Goal: Task Accomplishment & Management: Complete application form

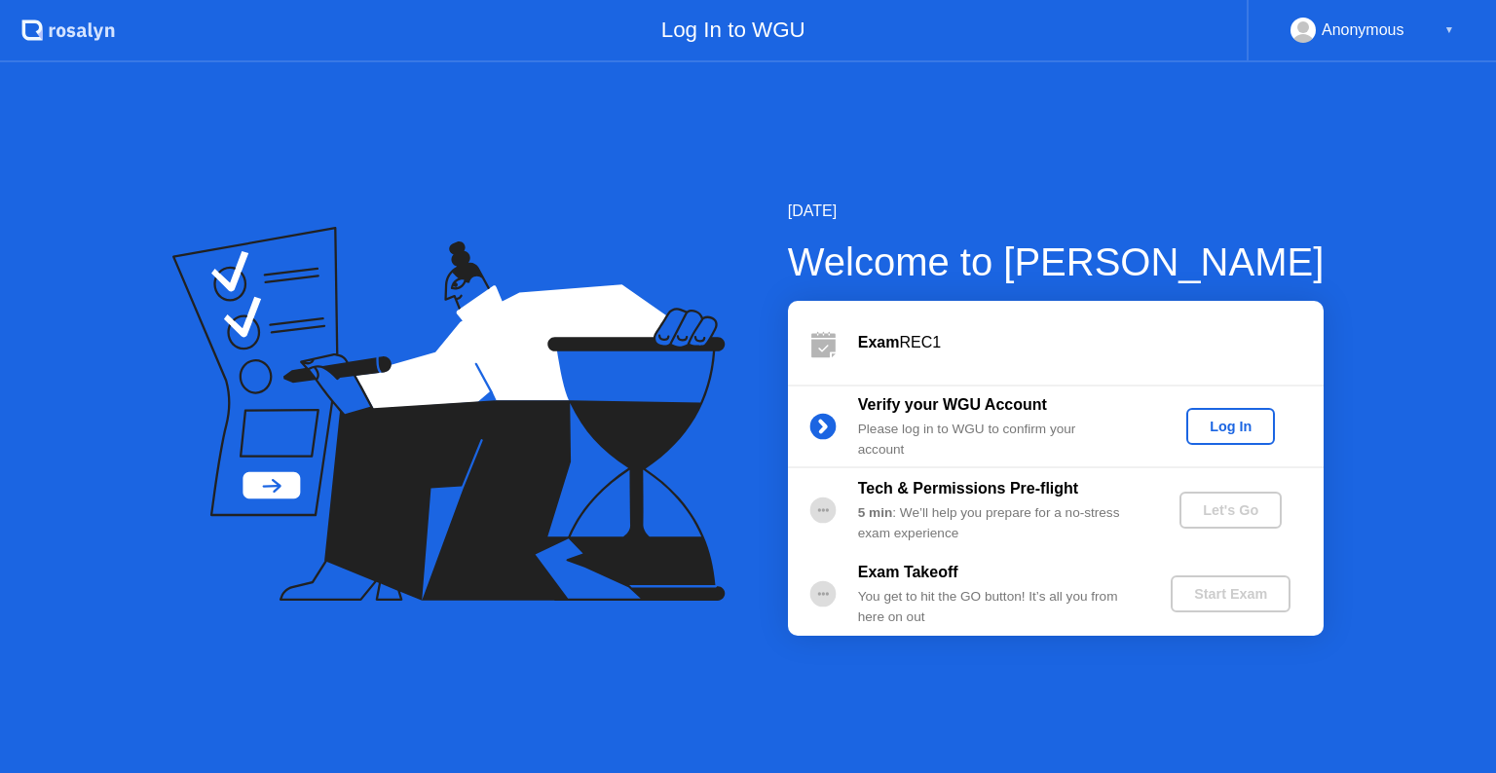
click at [1242, 440] on button "Log In" at bounding box center [1230, 426] width 89 height 37
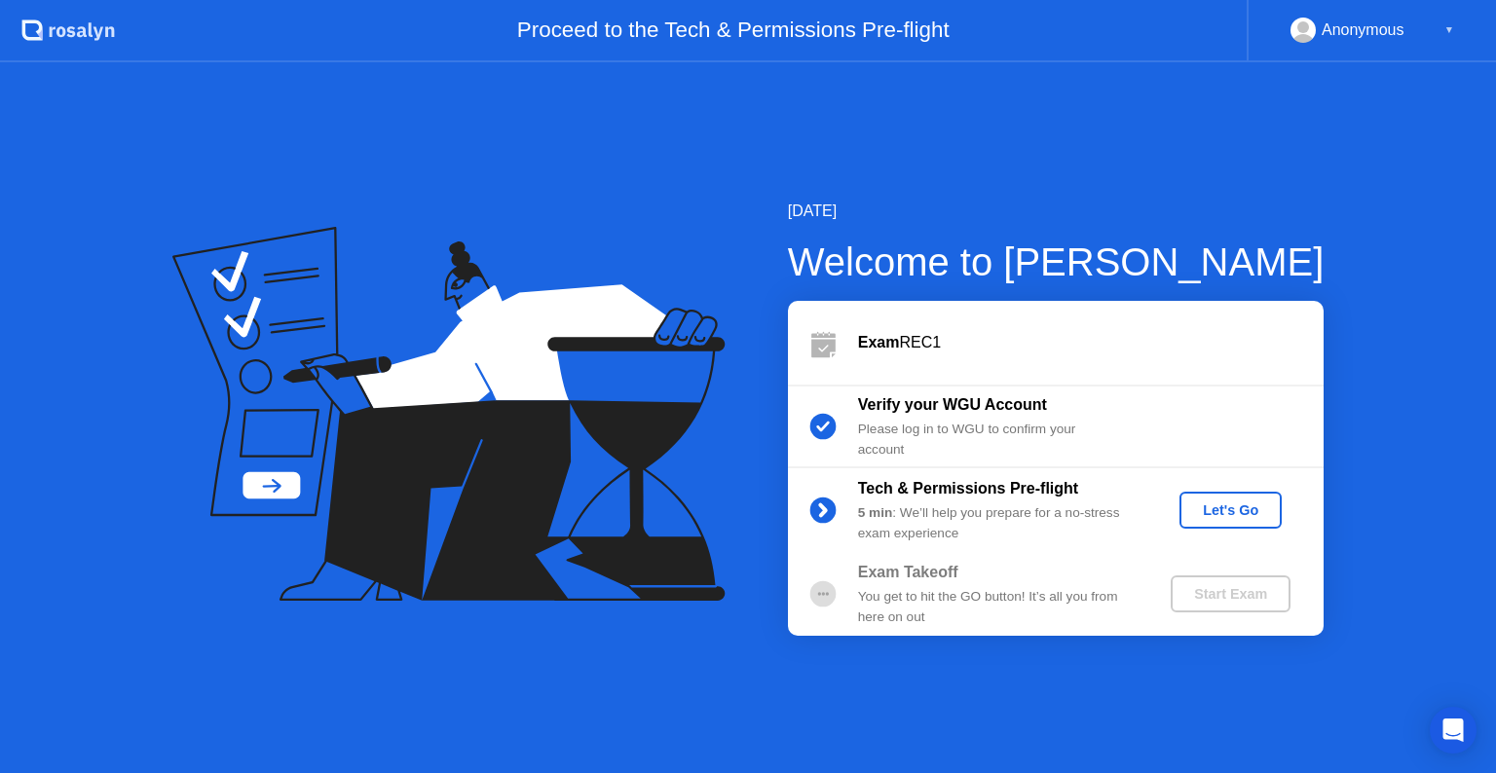
click at [1219, 517] on div "Let's Go" at bounding box center [1230, 511] width 87 height 16
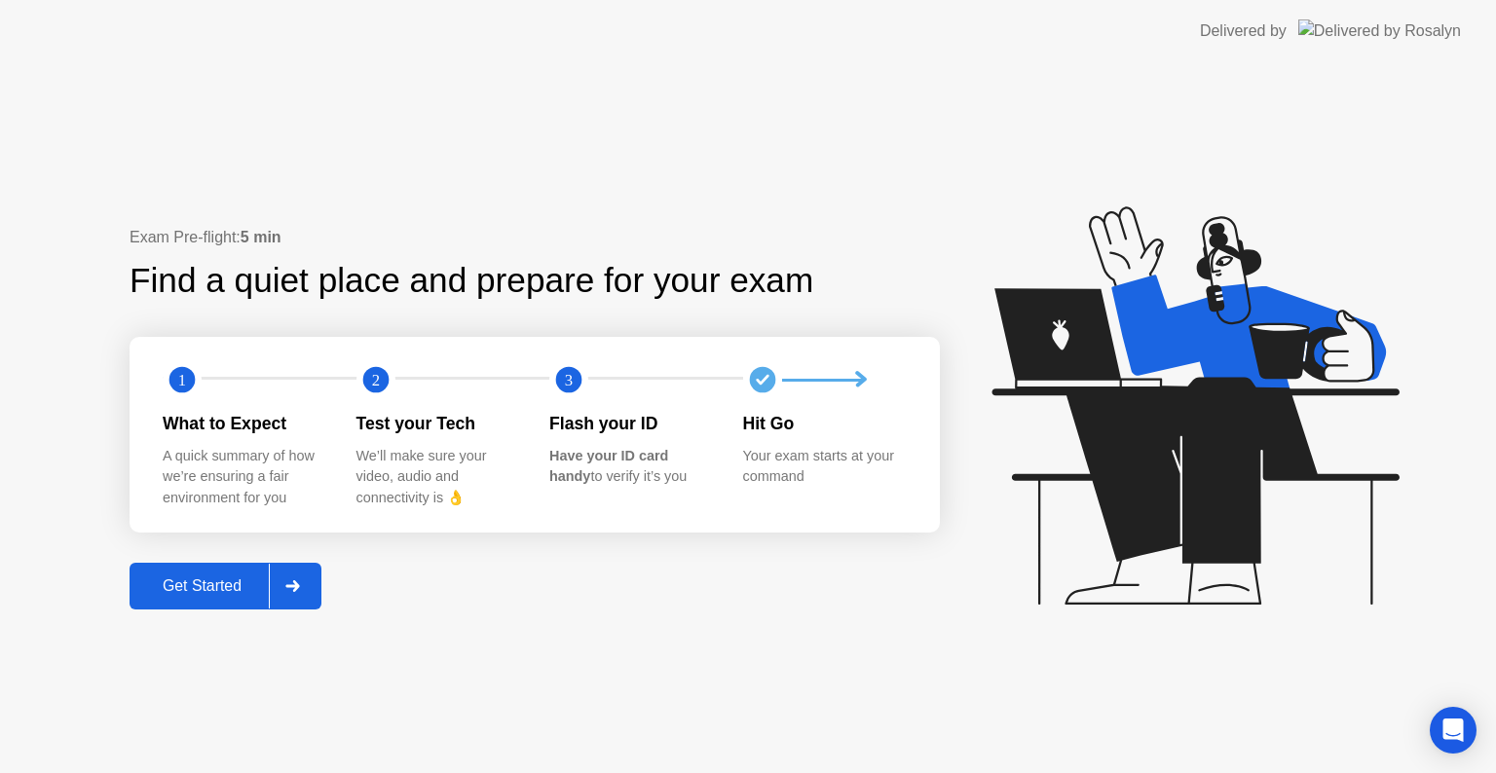
click at [189, 601] on button "Get Started" at bounding box center [226, 586] width 192 height 47
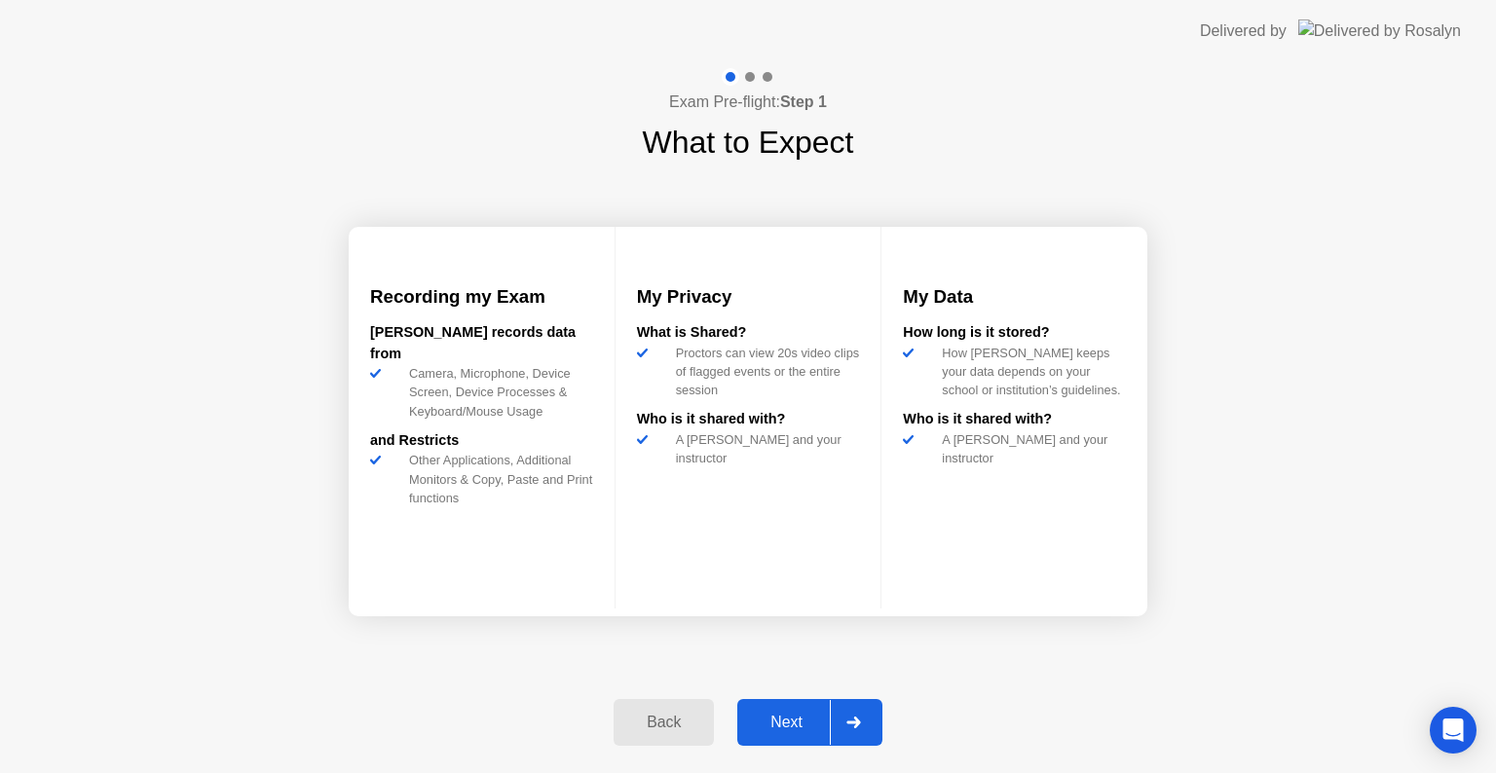
click at [783, 719] on div "Next" at bounding box center [786, 723] width 87 height 18
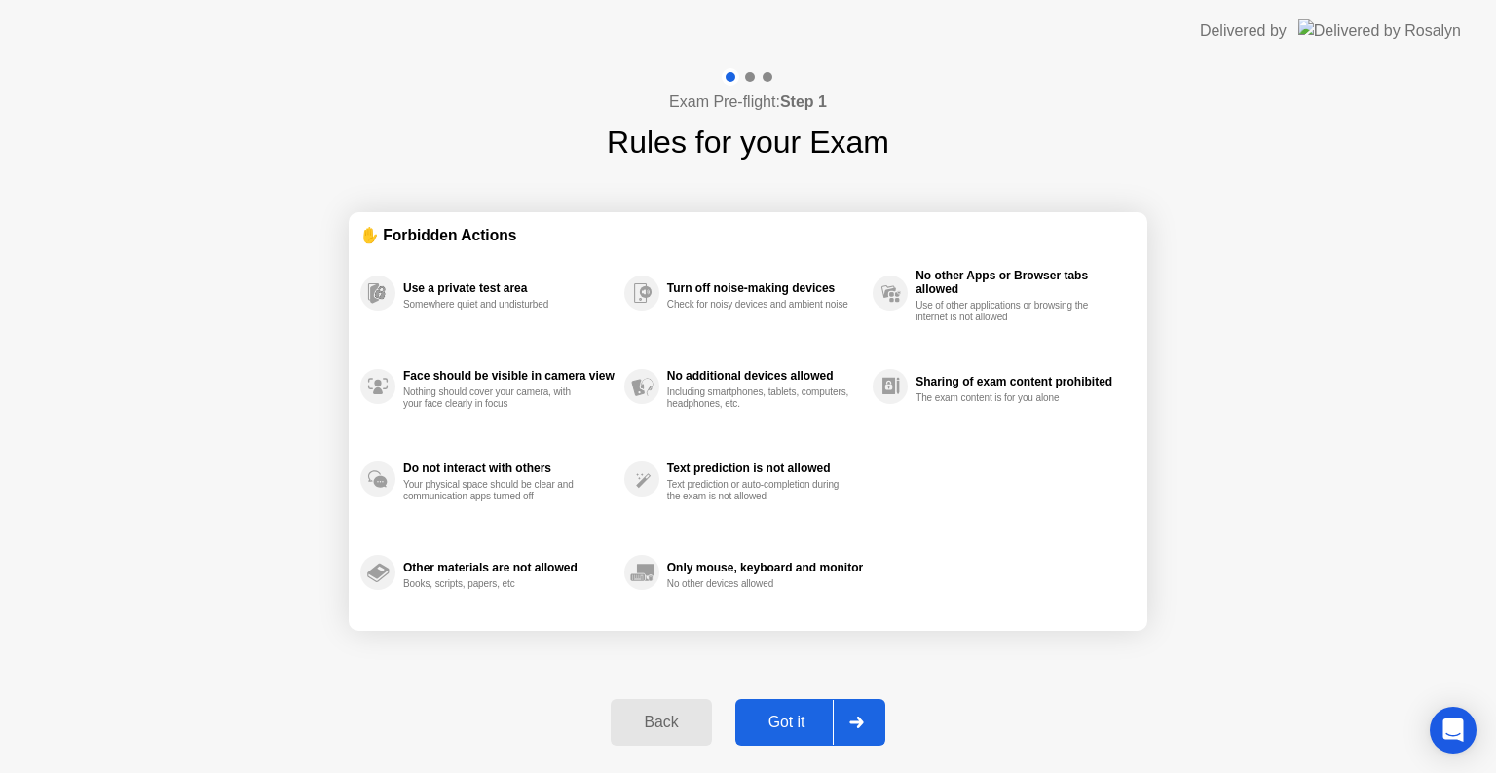
click at [783, 719] on div "Got it" at bounding box center [787, 723] width 92 height 18
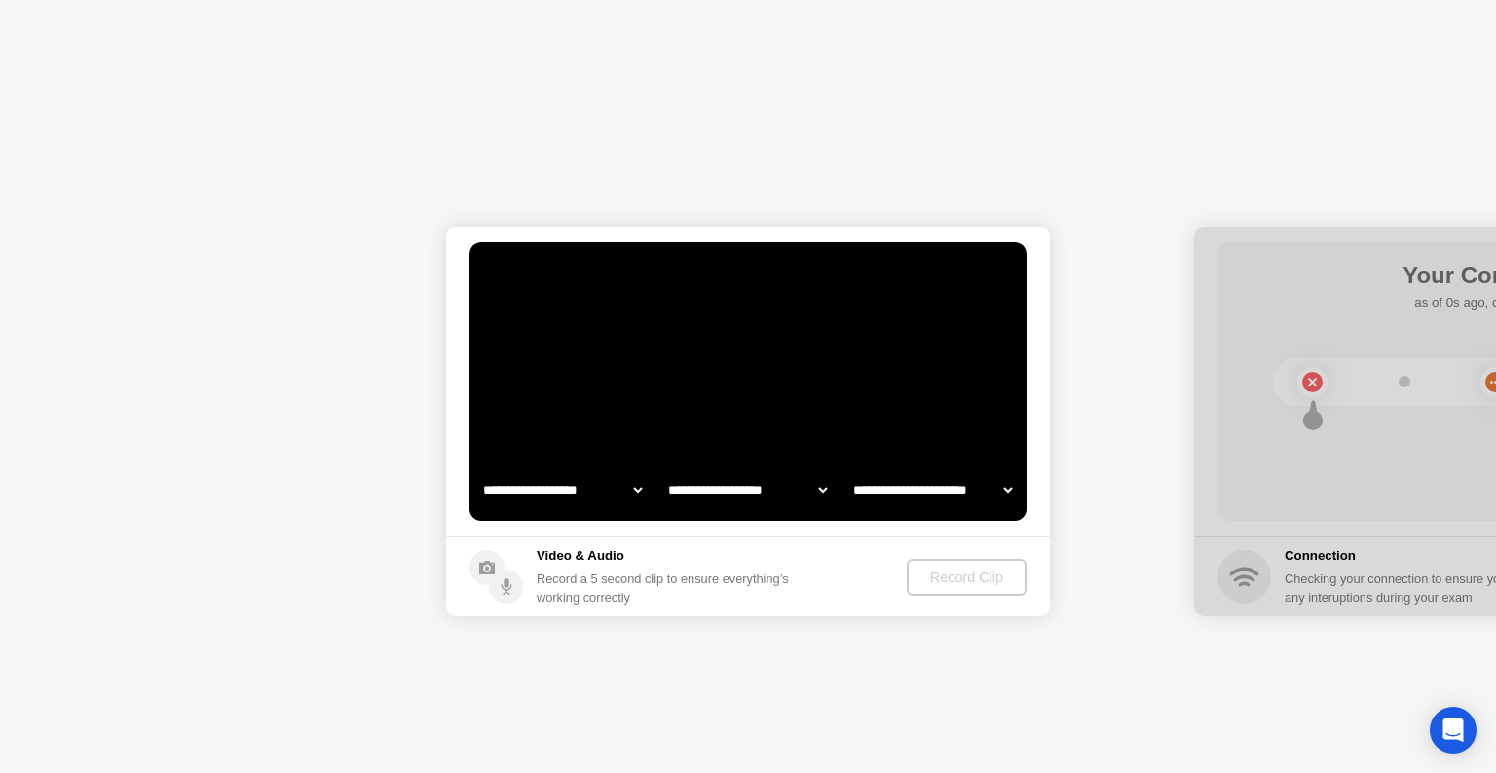
select select "**********"
select select "*******"
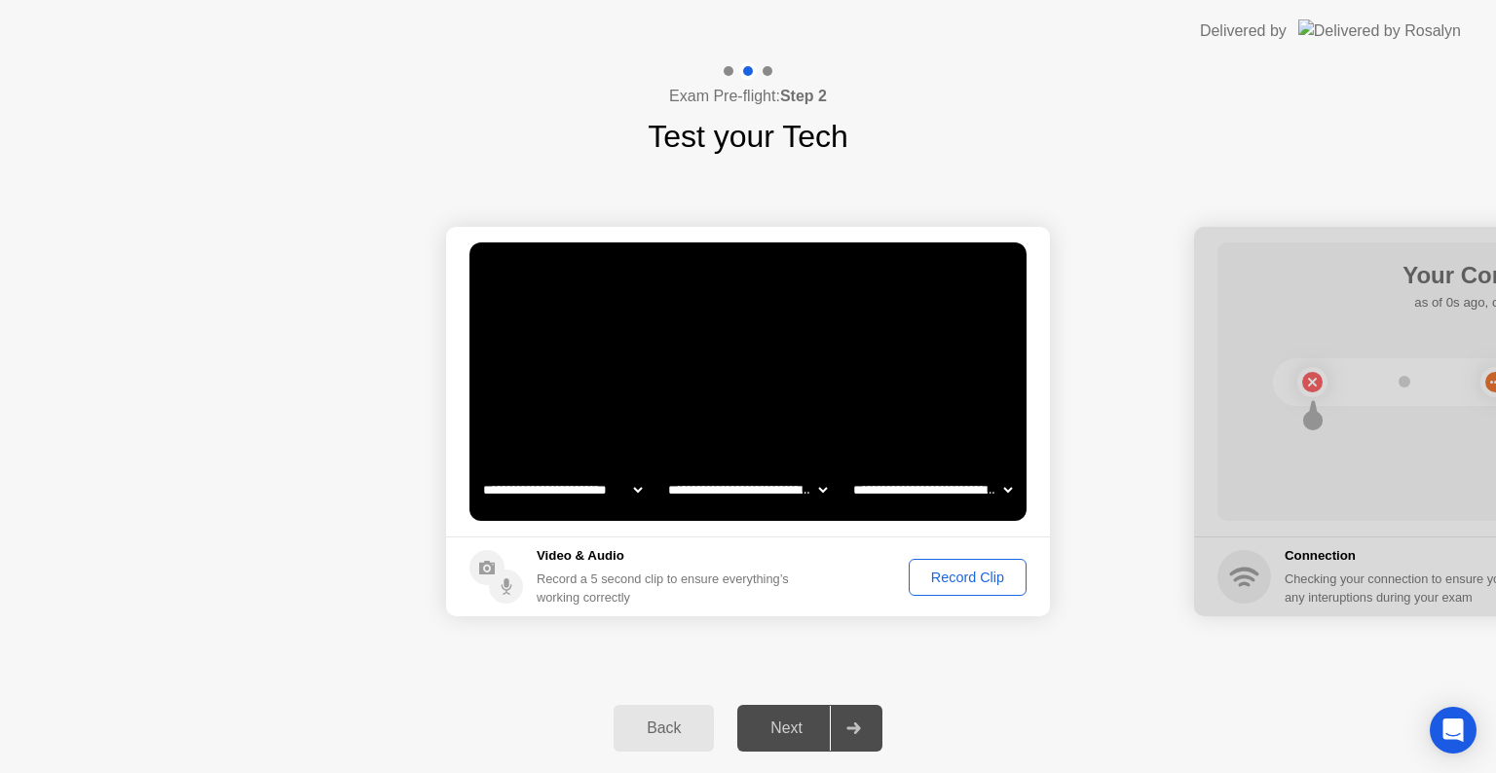
click at [960, 584] on div "Record Clip" at bounding box center [968, 578] width 104 height 16
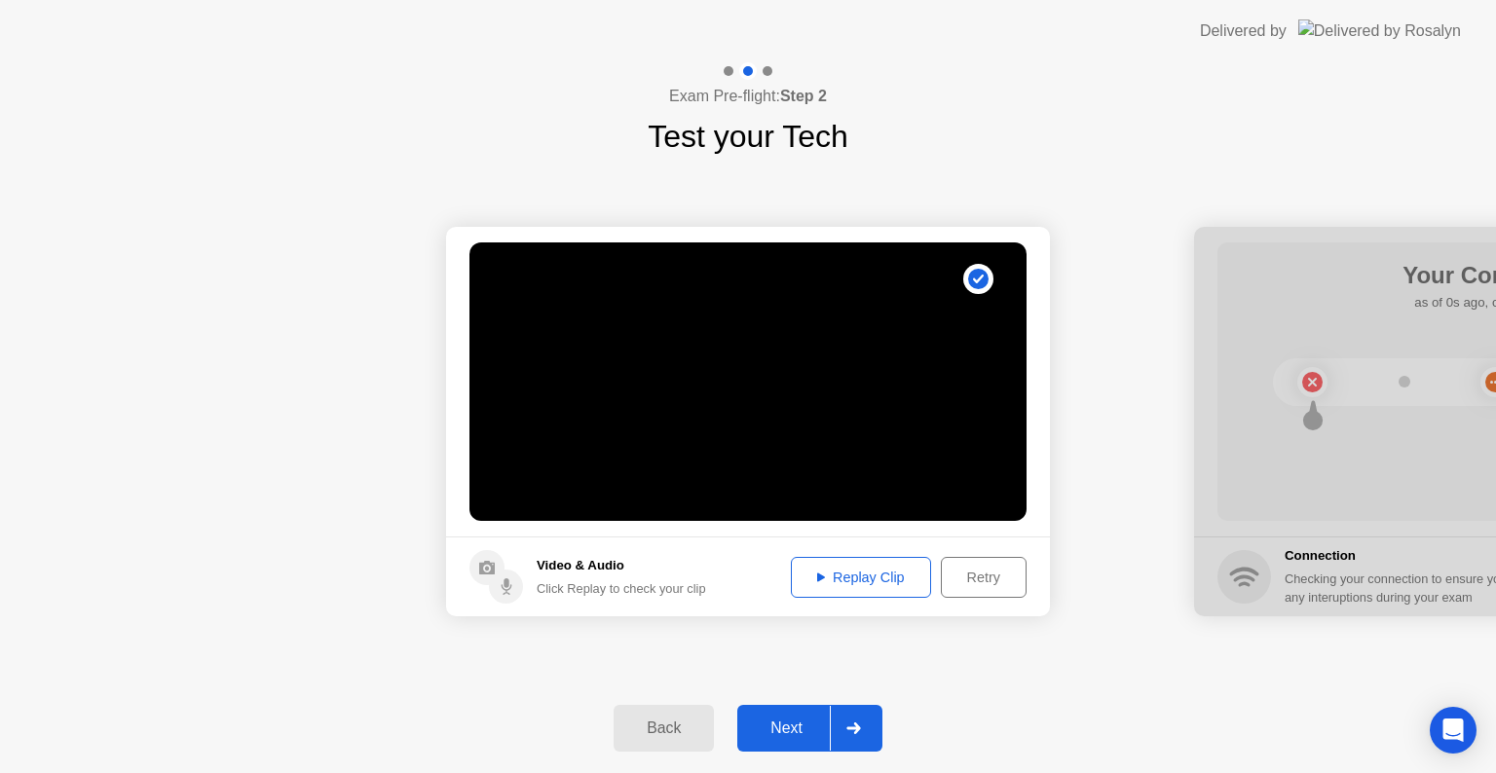
click at [810, 732] on div "Next" at bounding box center [786, 729] width 87 height 18
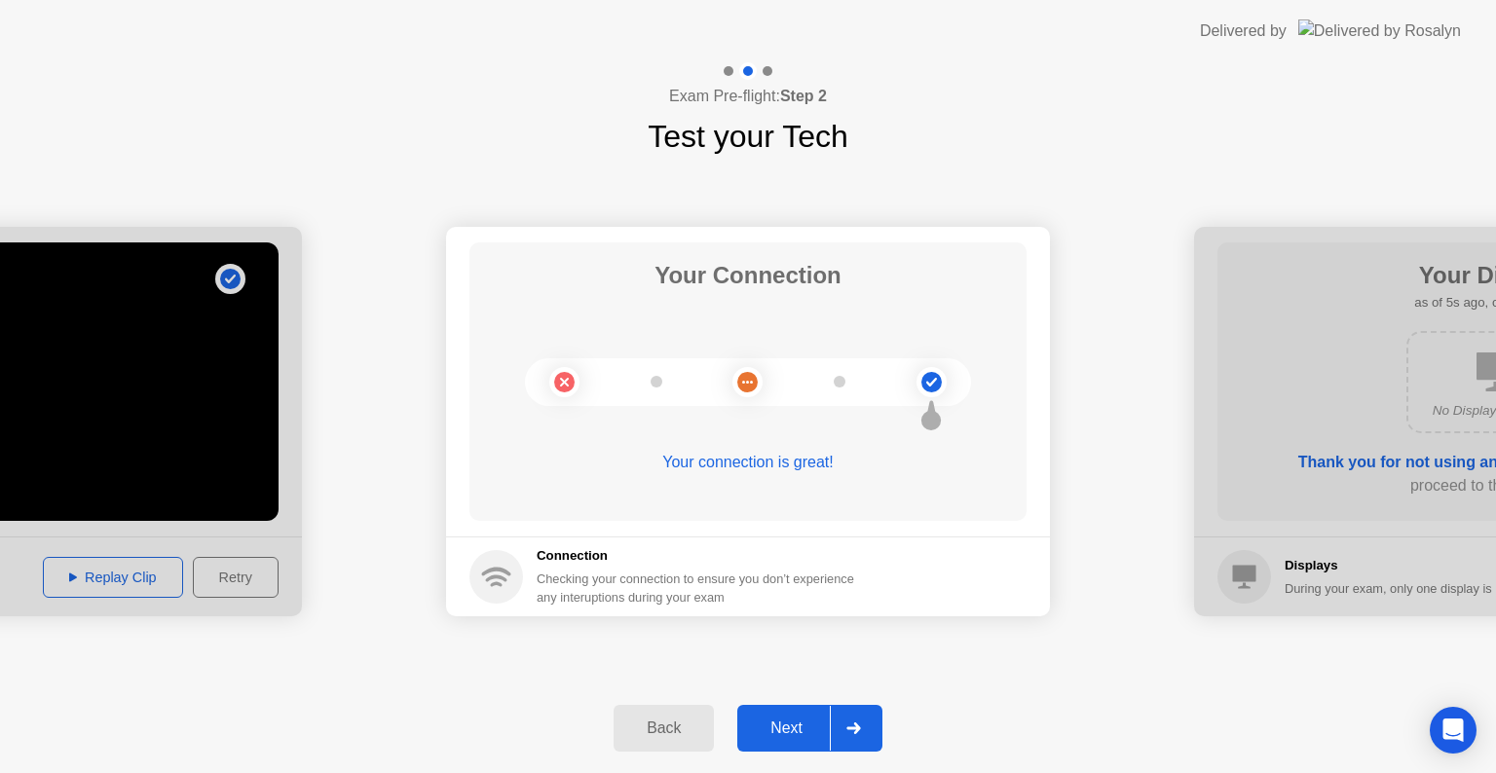
click at [770, 714] on button "Next" at bounding box center [809, 728] width 145 height 47
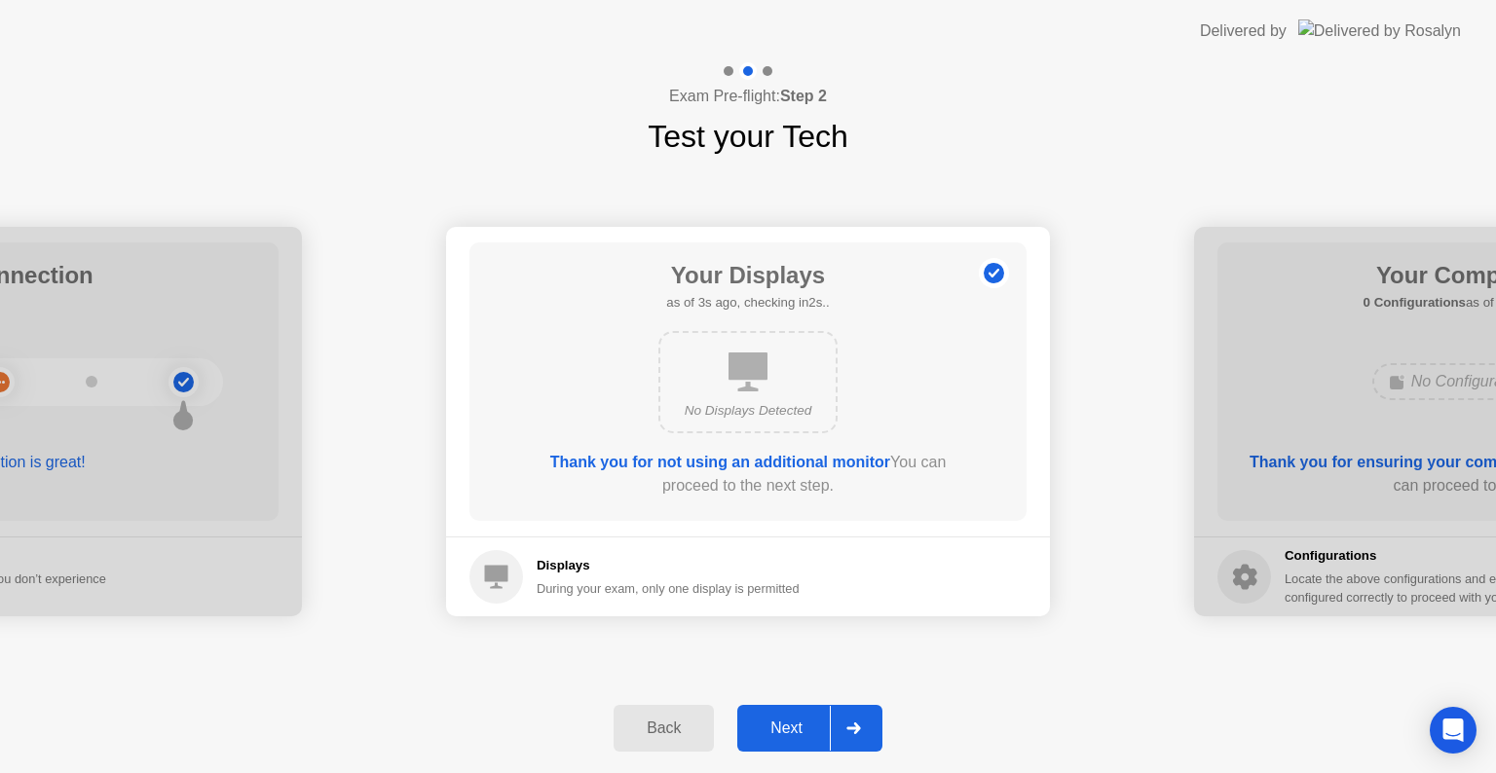
click at [787, 731] on div "Next" at bounding box center [786, 729] width 87 height 18
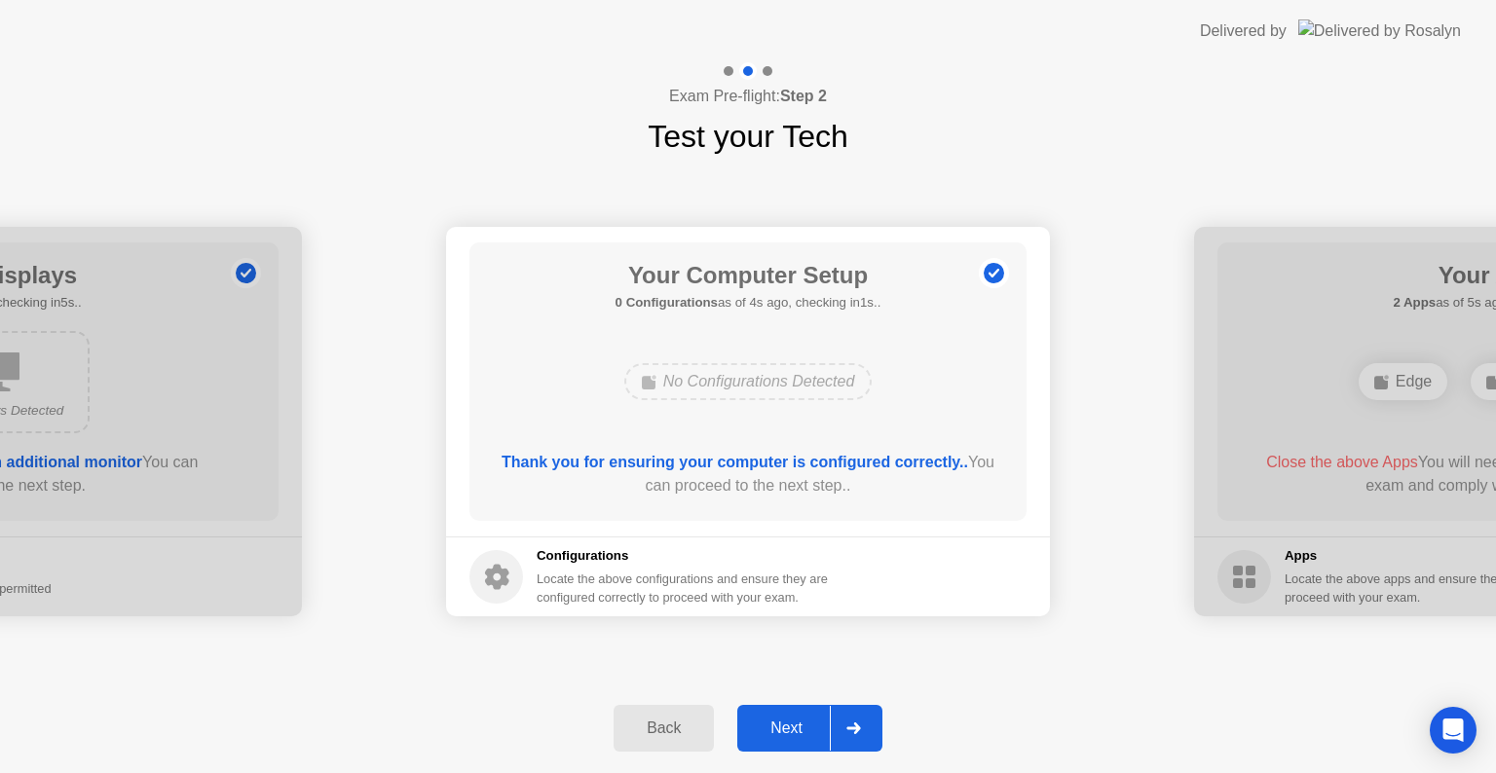
click at [787, 725] on div "Next" at bounding box center [786, 729] width 87 height 18
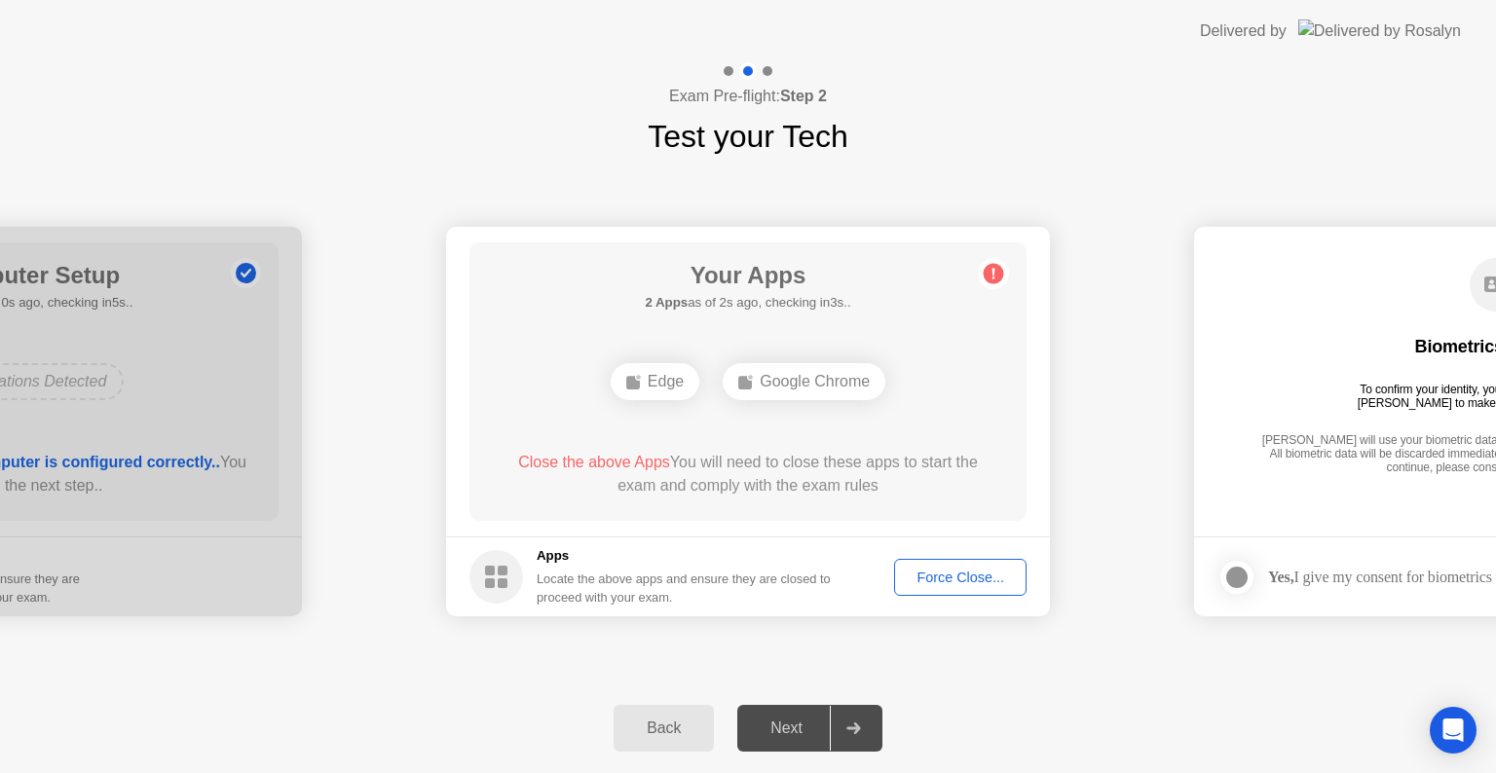
click at [942, 579] on div "Force Close..." at bounding box center [960, 578] width 119 height 16
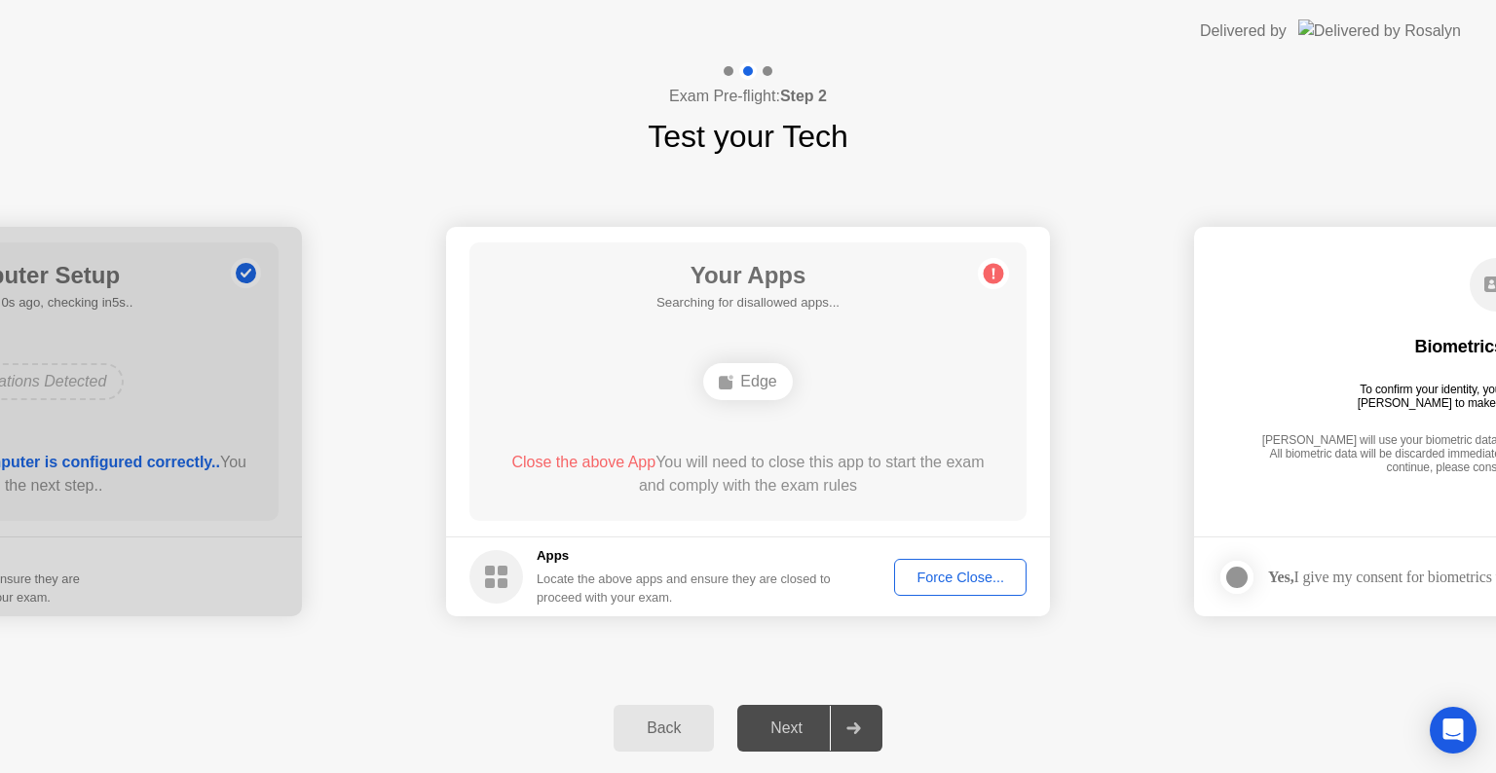
click at [974, 579] on div "Force Close..." at bounding box center [960, 578] width 119 height 16
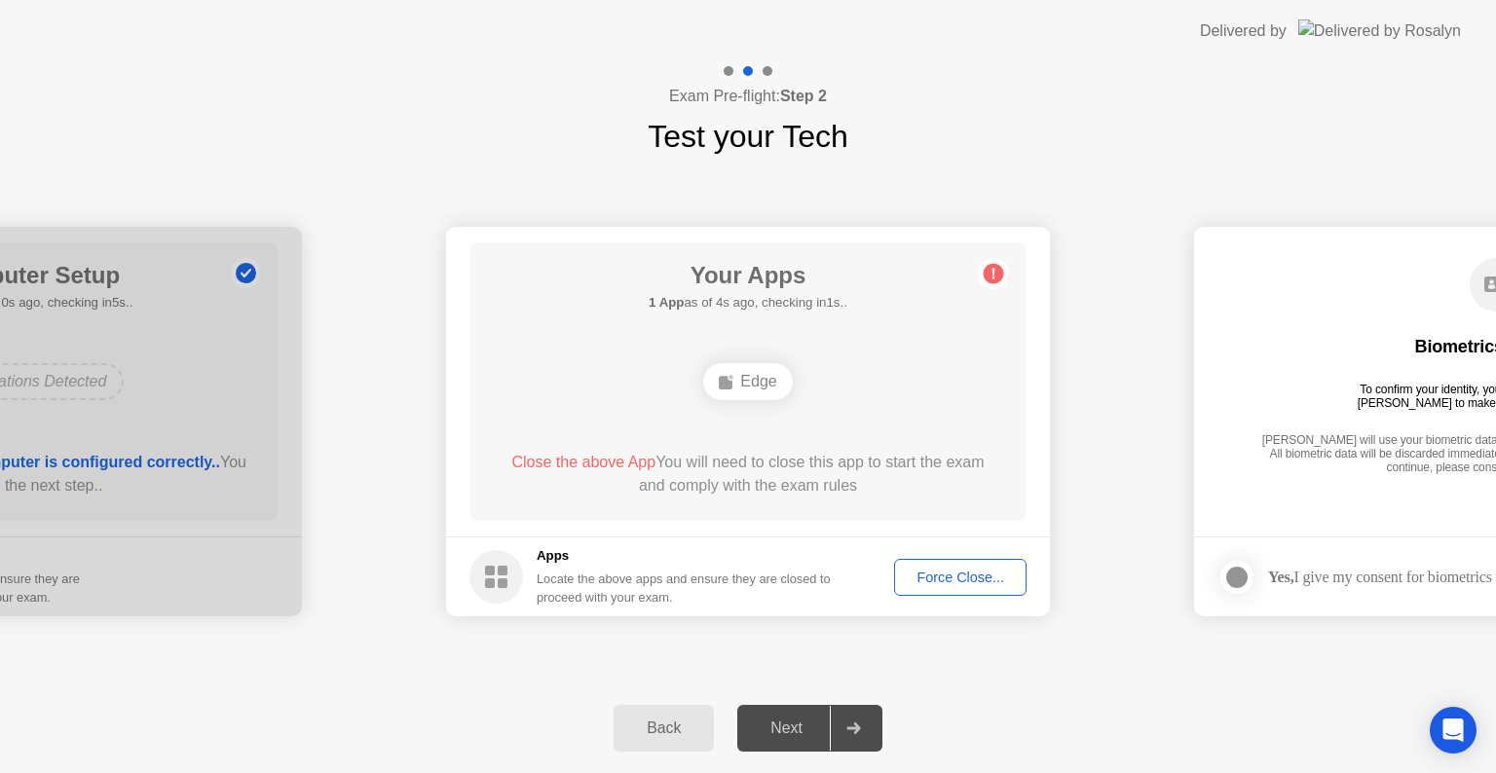
click at [740, 389] on div "Edge" at bounding box center [747, 381] width 89 height 37
click at [868, 736] on div at bounding box center [853, 728] width 47 height 45
click at [942, 604] on footer "Apps Locate the above apps and ensure they are closed to proceed with your exam…" at bounding box center [748, 577] width 604 height 80
click at [942, 573] on div "Force Close..." at bounding box center [960, 578] width 119 height 16
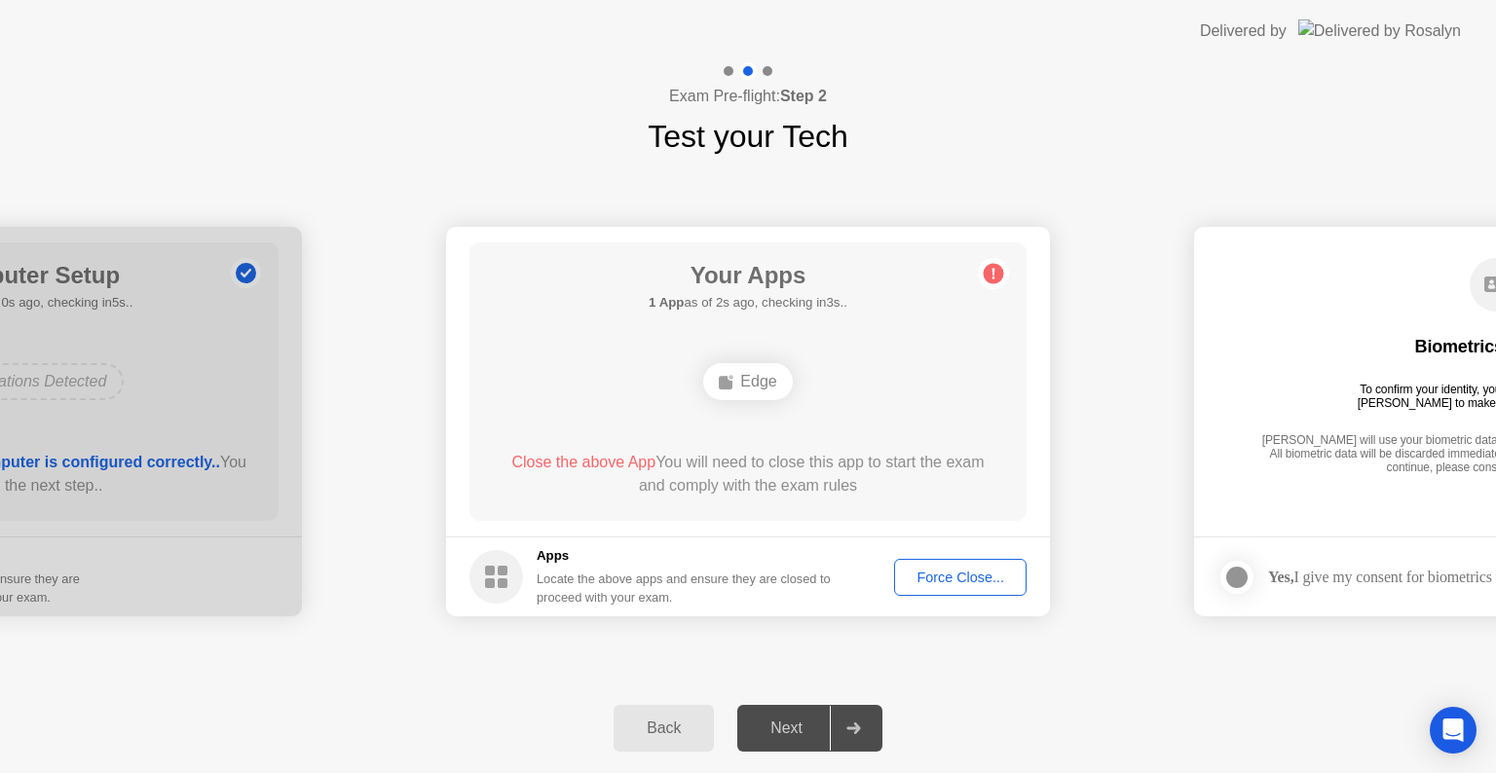
click at [779, 390] on div "Edge" at bounding box center [747, 381] width 89 height 37
click at [608, 463] on span "Close the above App" at bounding box center [583, 462] width 144 height 17
click at [605, 470] on span "Close the above App" at bounding box center [583, 462] width 144 height 17
click at [1329, 548] on footer "Yes, I give my consent for biometrics to be used" at bounding box center [1496, 577] width 604 height 80
click at [1243, 581] on div at bounding box center [1236, 577] width 23 height 23
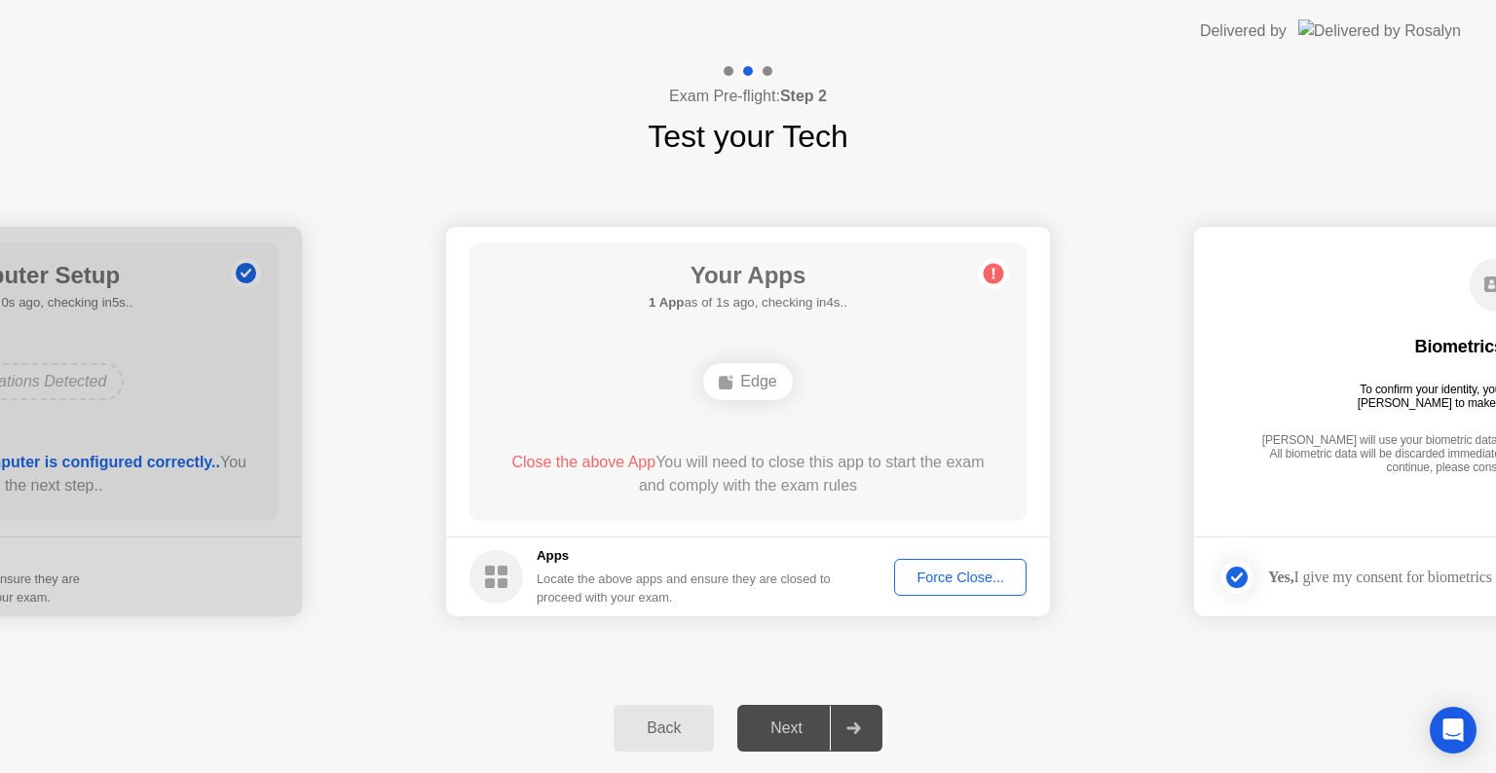
click at [1243, 581] on div at bounding box center [1236, 577] width 23 height 23
click at [1245, 581] on div at bounding box center [1236, 577] width 23 height 23
click at [862, 709] on div at bounding box center [853, 728] width 47 height 45
click at [860, 727] on icon at bounding box center [853, 729] width 14 height 12
click at [860, 729] on icon at bounding box center [853, 729] width 14 height 12
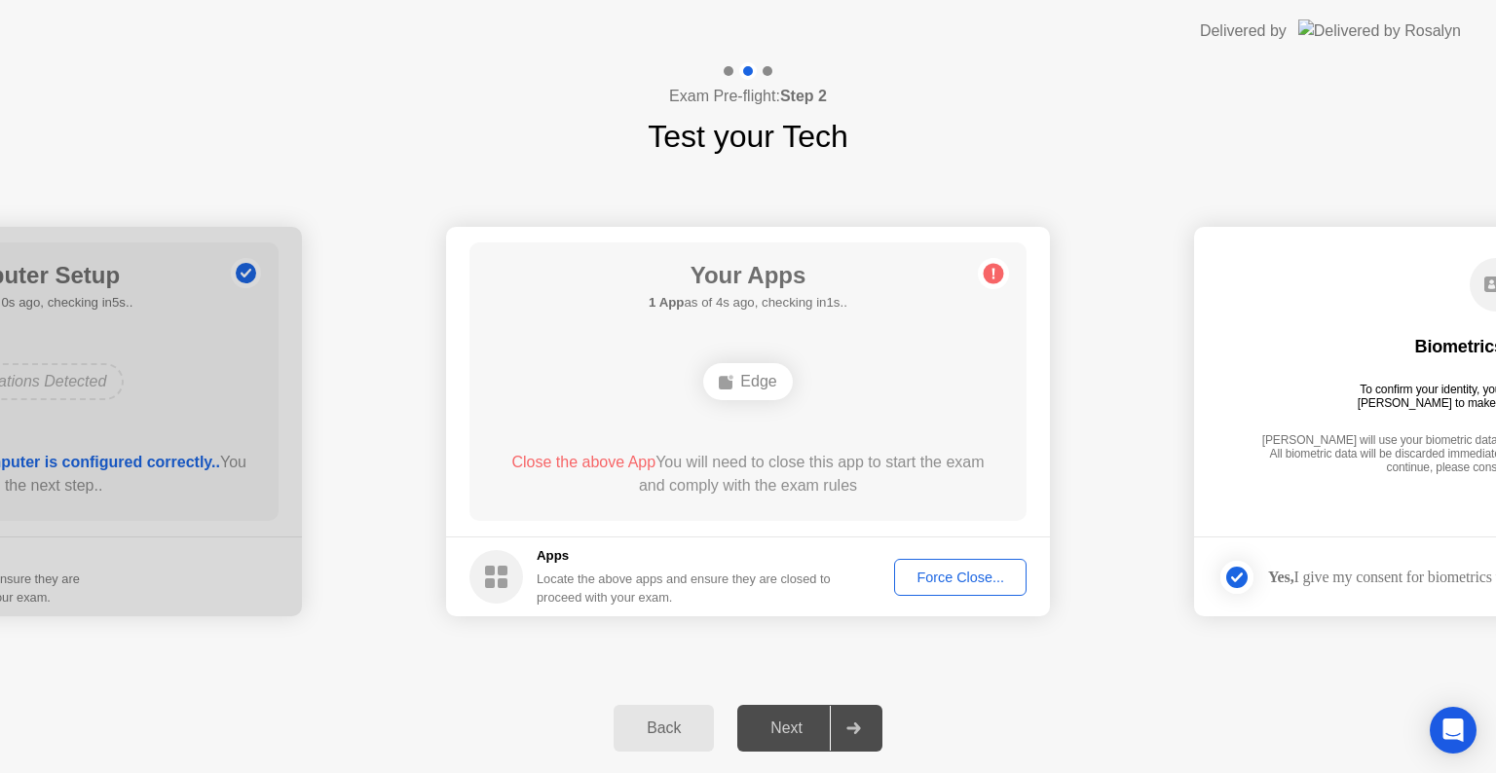
click at [860, 729] on icon at bounding box center [853, 729] width 14 height 12
click at [958, 585] on div "Force Close..." at bounding box center [960, 578] width 119 height 16
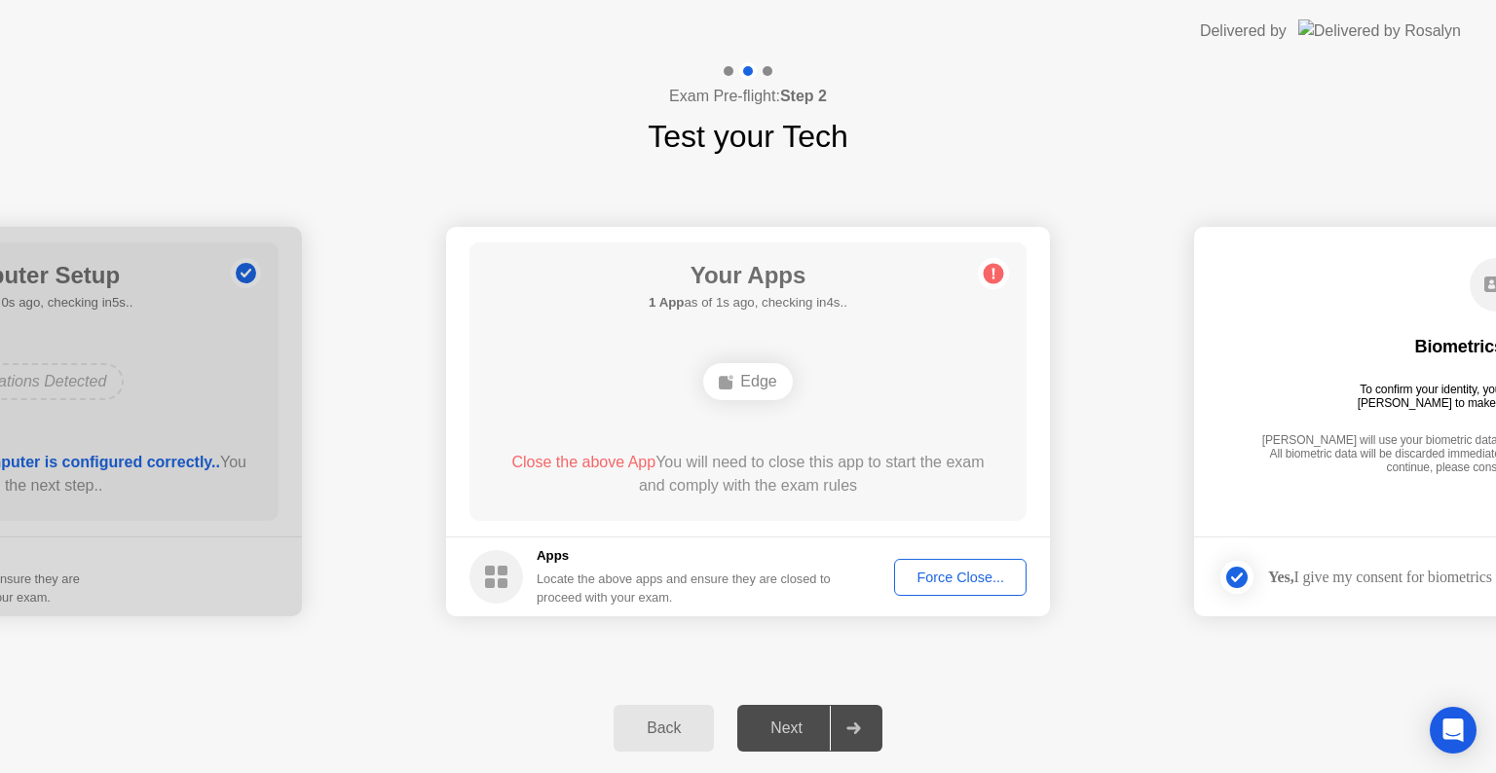
click at [699, 729] on div "Back" at bounding box center [664, 729] width 89 height 18
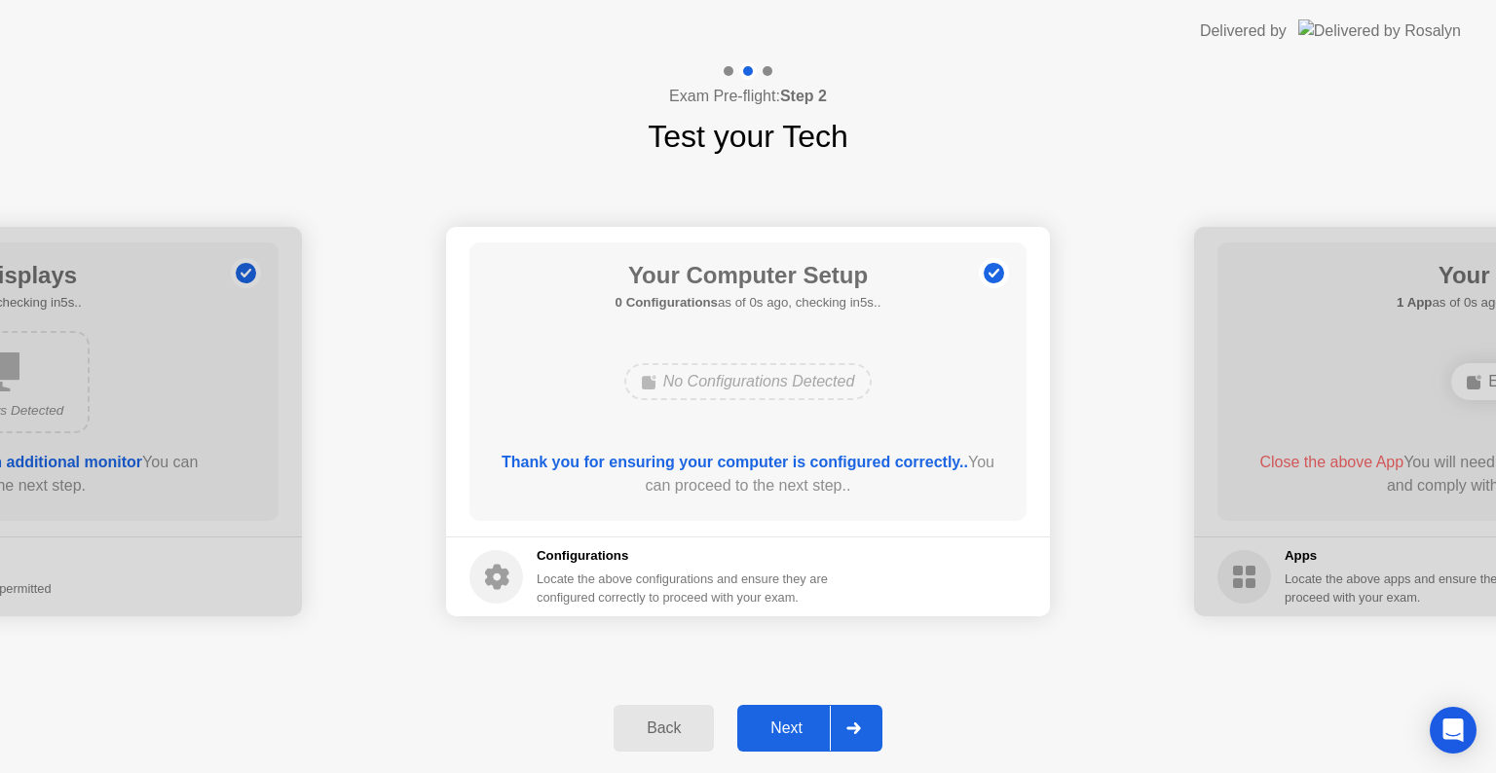
click at [834, 731] on div at bounding box center [853, 728] width 47 height 45
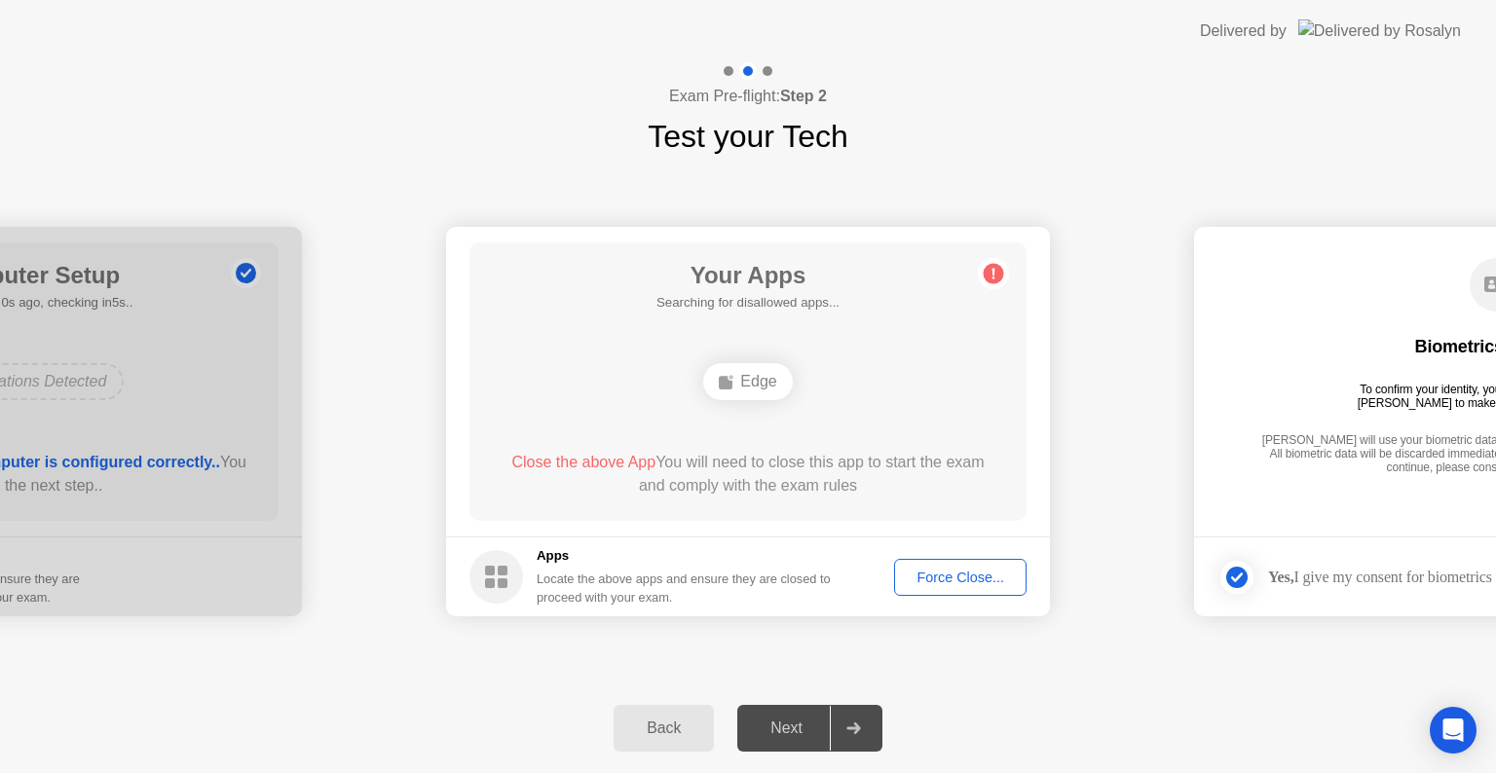
click at [849, 736] on div at bounding box center [853, 728] width 47 height 45
click at [847, 736] on div at bounding box center [853, 728] width 47 height 45
click at [932, 585] on div "Force Close..." at bounding box center [960, 578] width 119 height 16
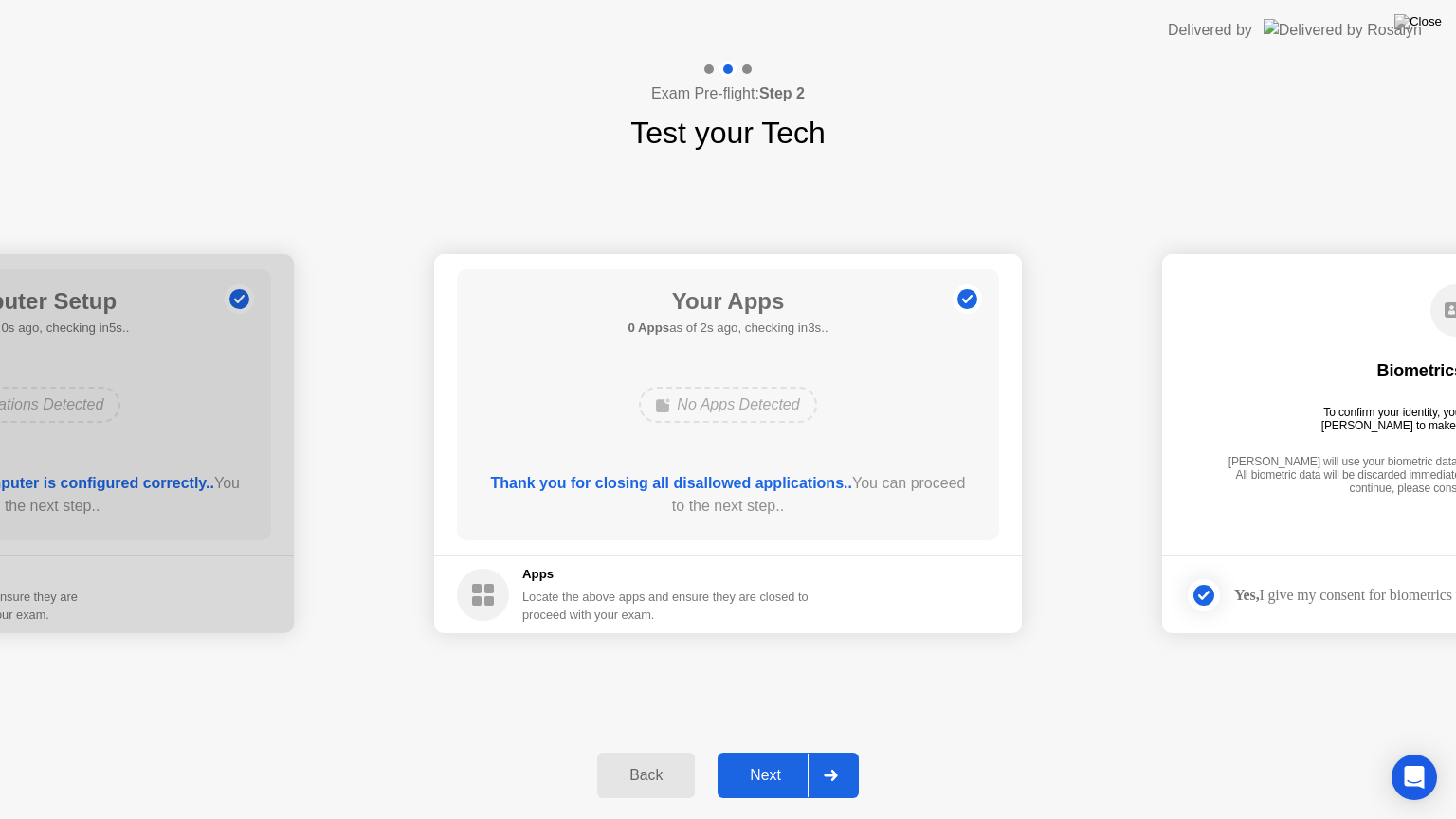
click at [785, 751] on div "Next" at bounding box center [765, 775] width 85 height 18
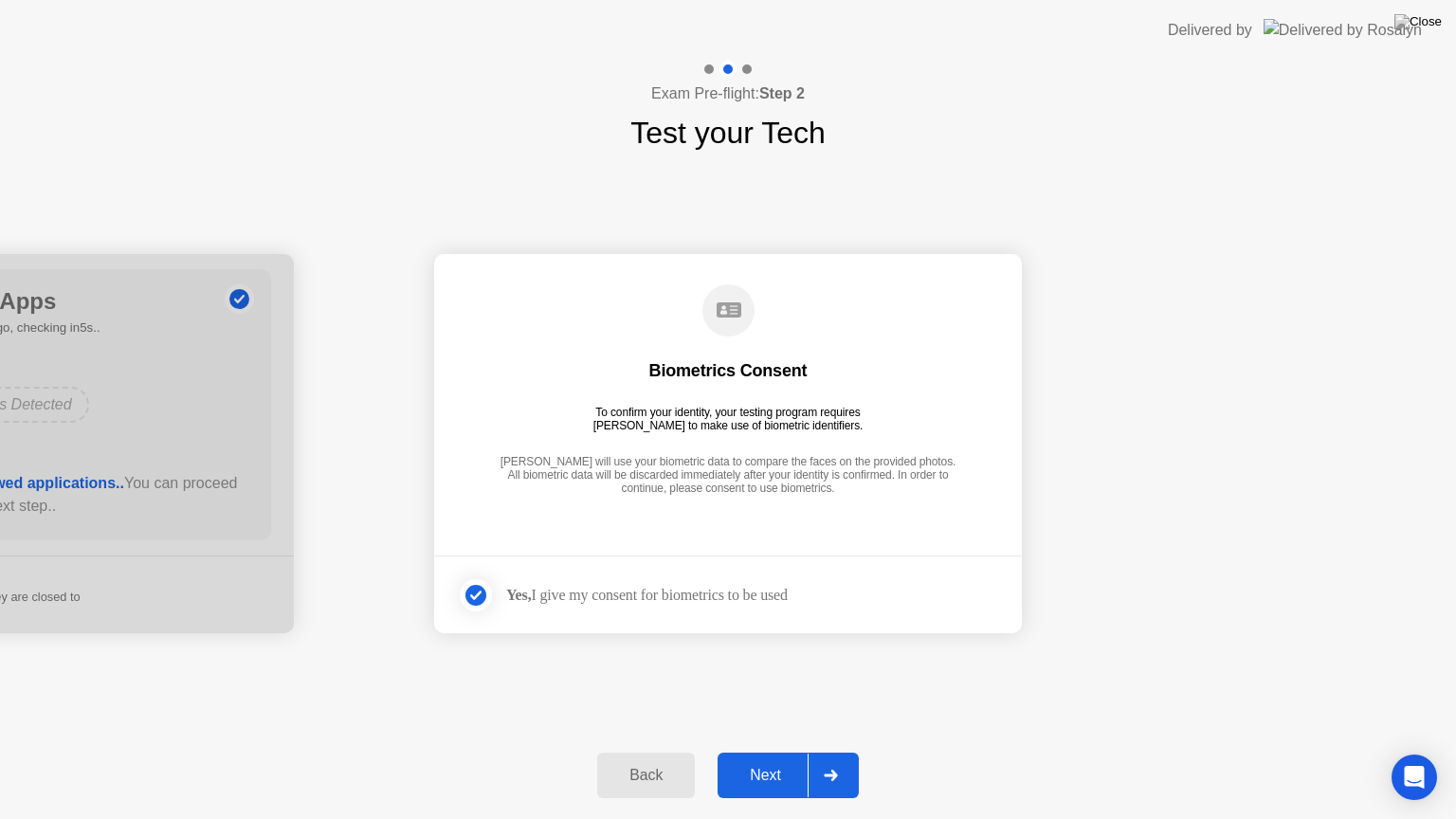
click at [785, 751] on div "Next" at bounding box center [765, 775] width 85 height 18
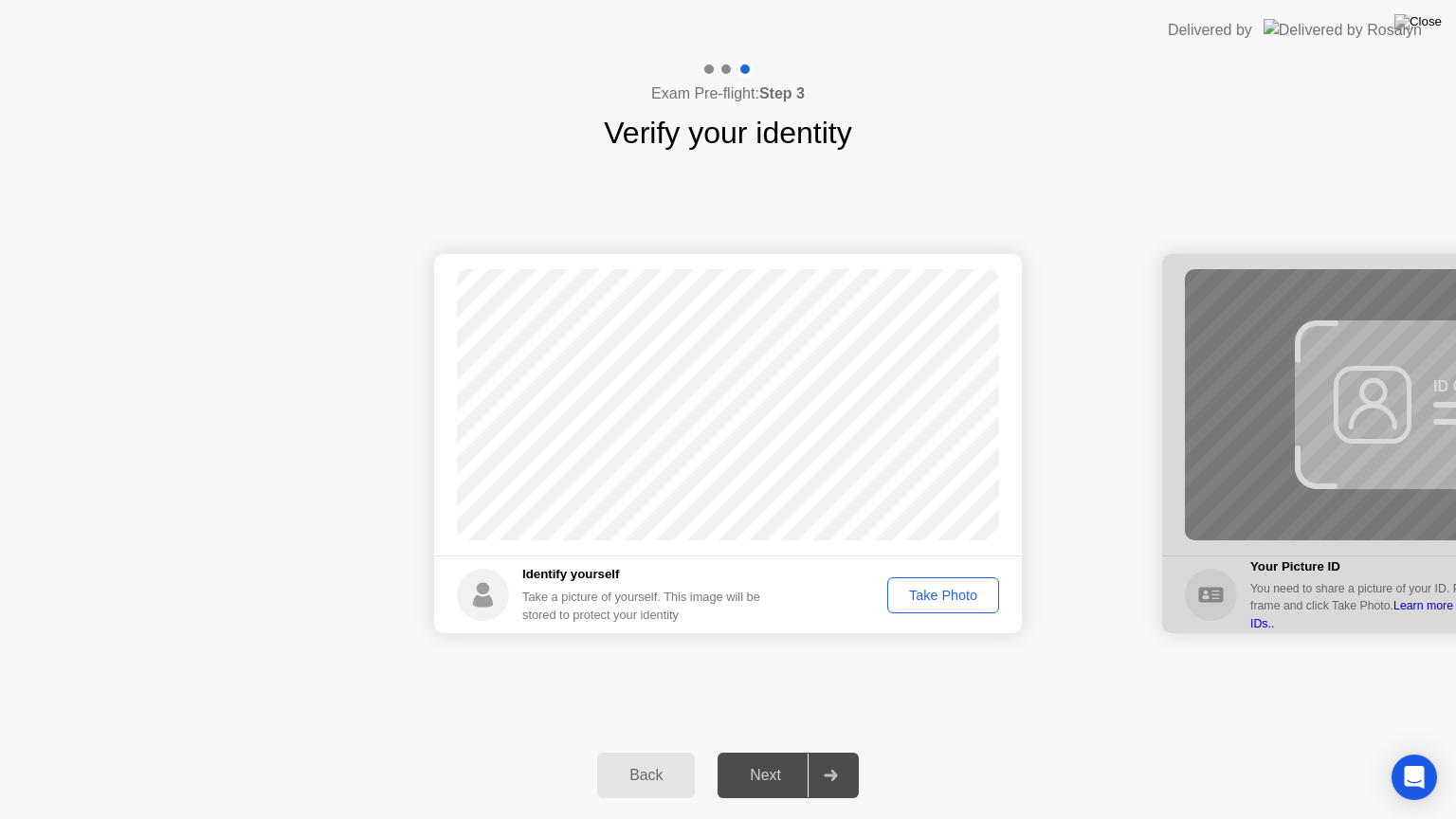
click at [922, 598] on div "Take Photo" at bounding box center [943, 595] width 98 height 16
click at [747, 751] on div "Next" at bounding box center [765, 775] width 85 height 18
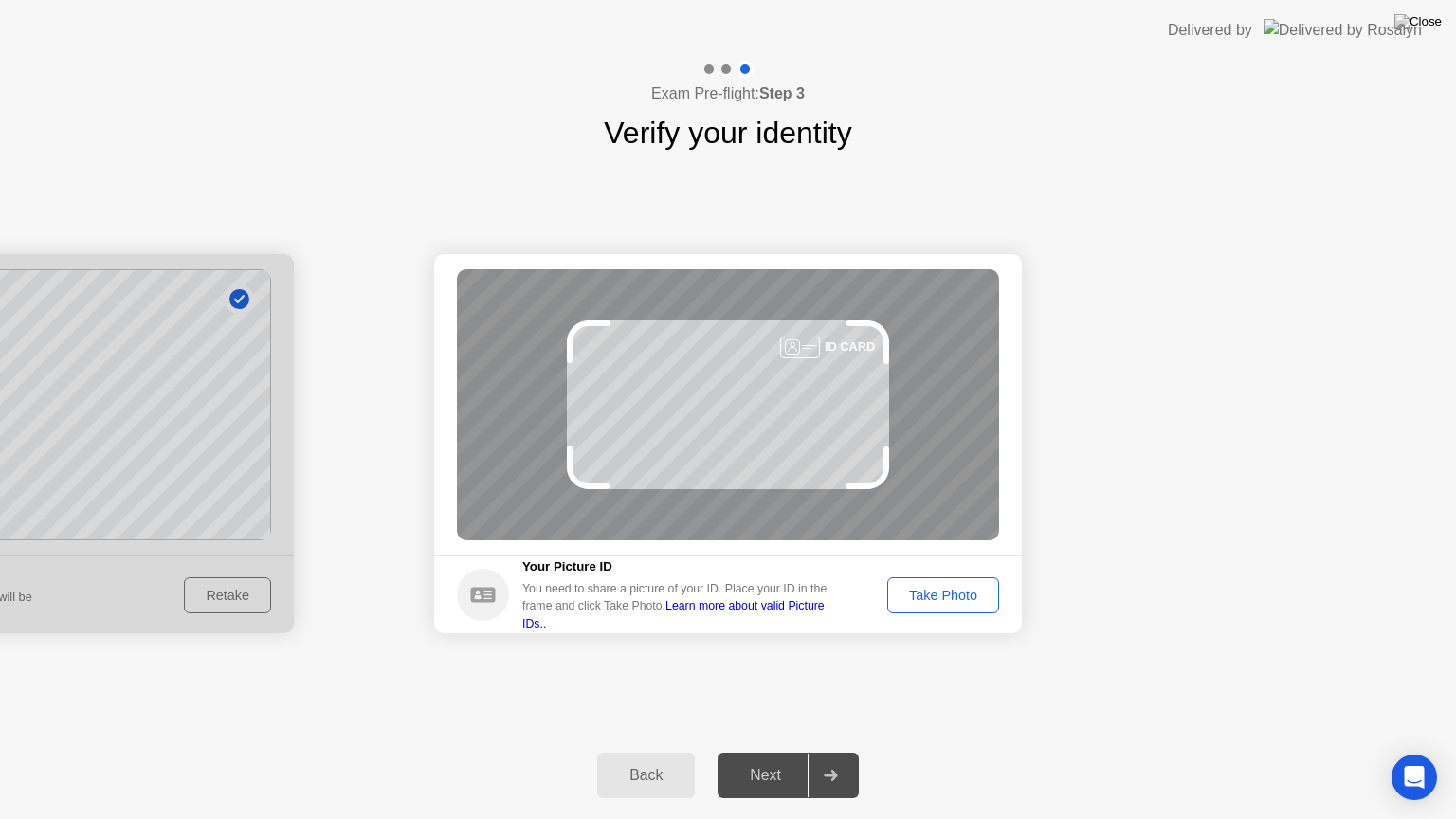
click at [860, 504] on div "ID CARD" at bounding box center [728, 405] width 542 height 271
click at [935, 596] on div "Take Photo" at bounding box center [943, 595] width 98 height 16
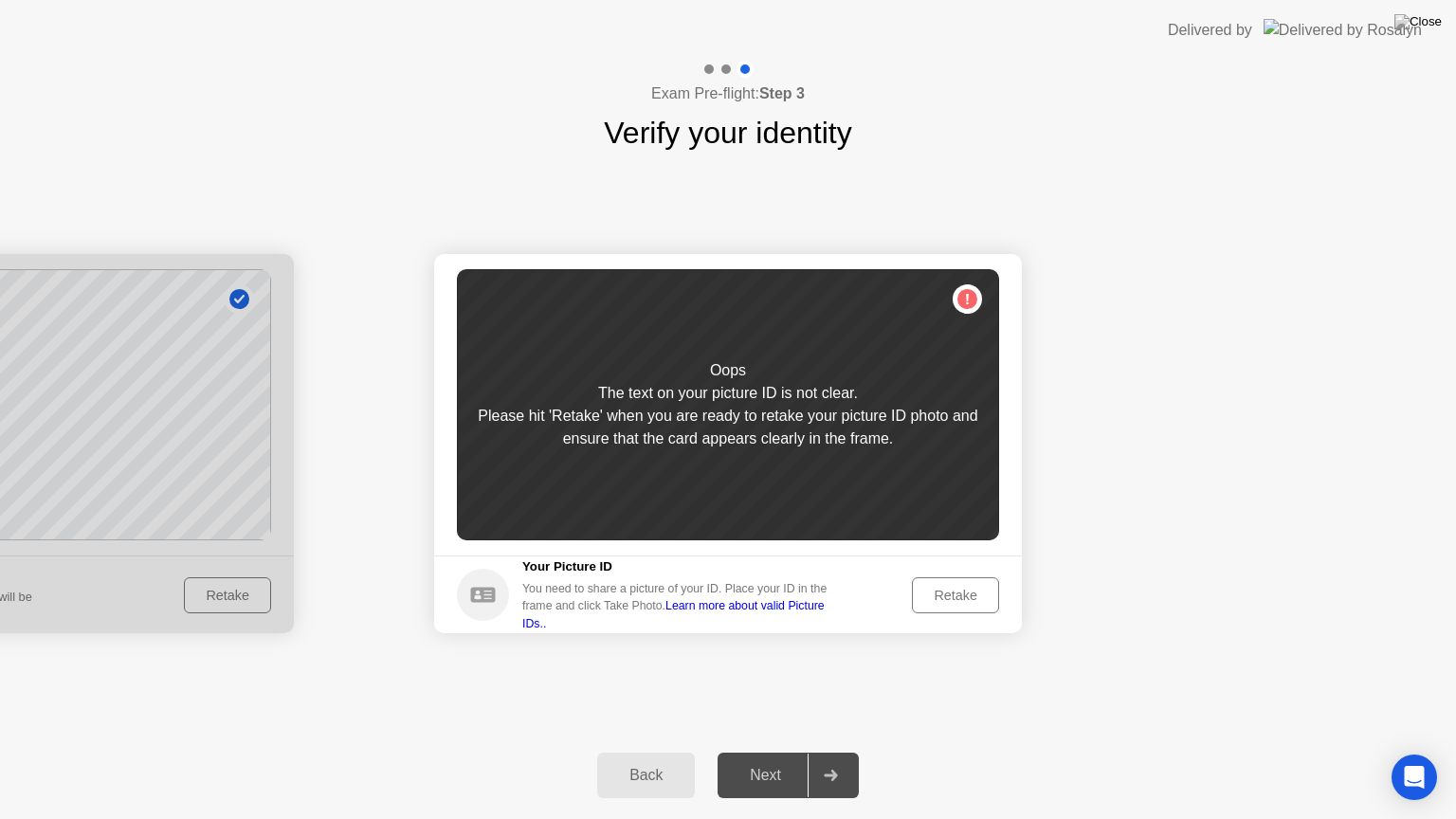
click at [982, 593] on div "Retake" at bounding box center [956, 595] width 74 height 16
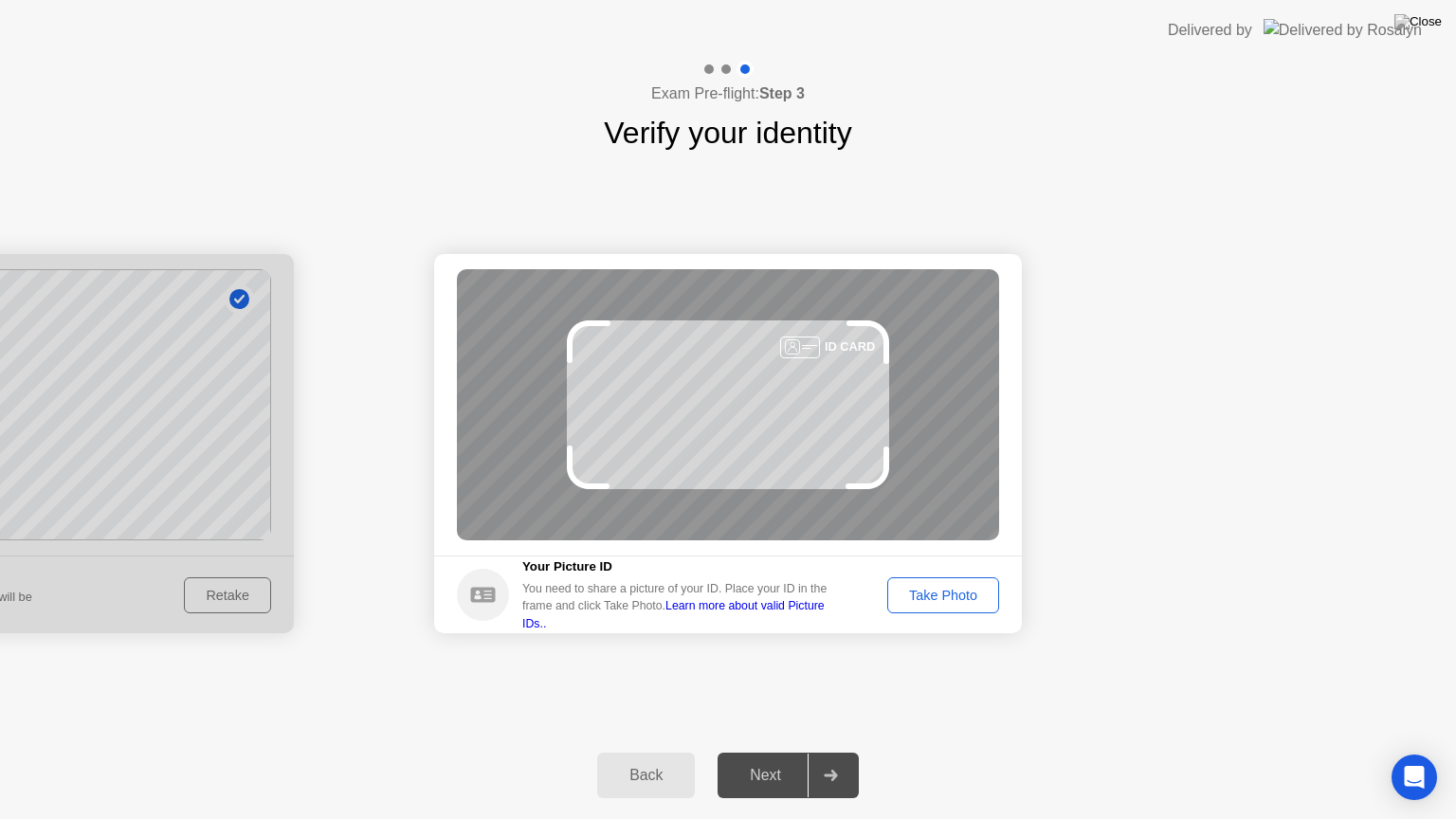
click at [941, 591] on div "Take Photo" at bounding box center [943, 595] width 98 height 16
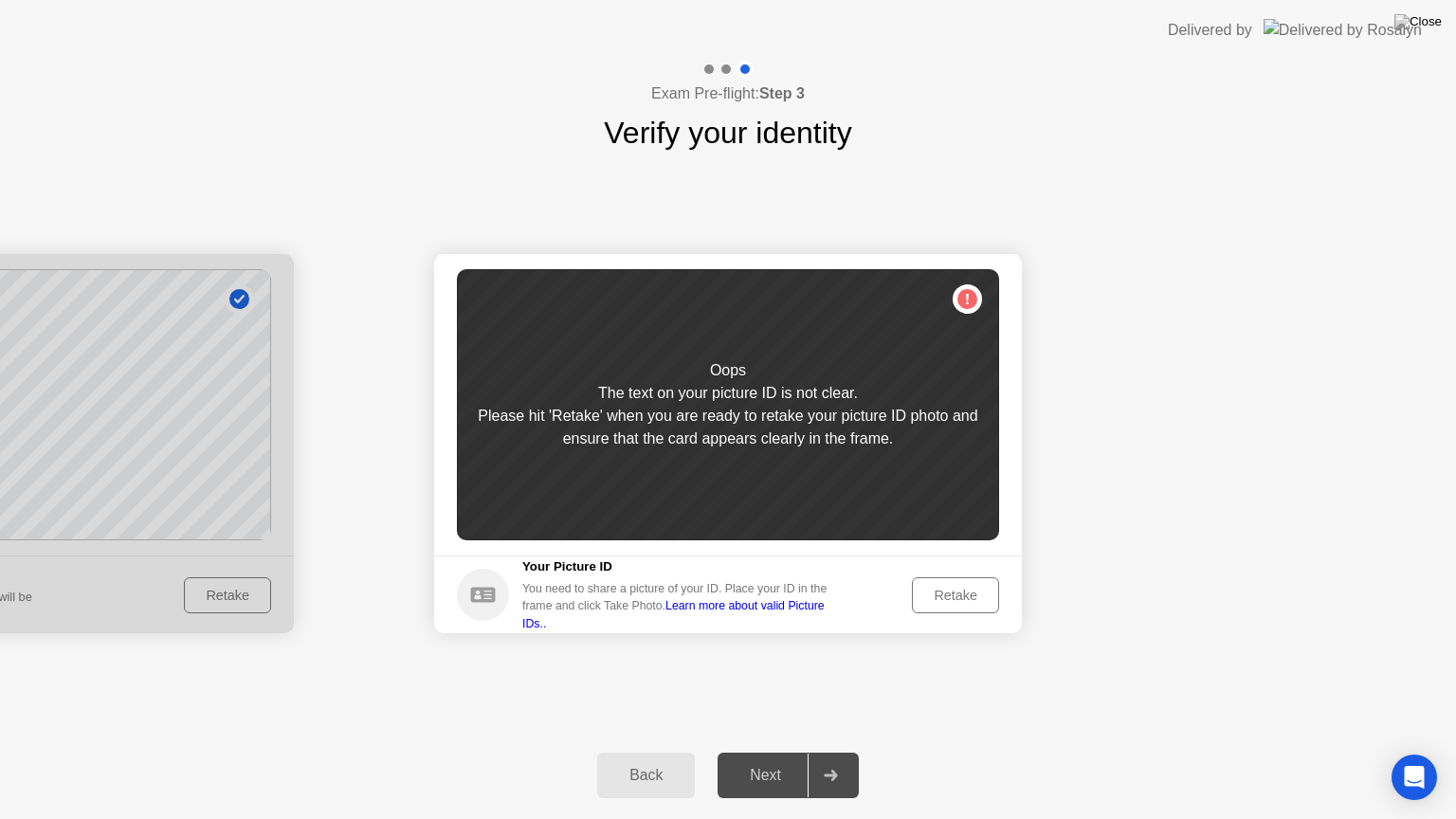
click at [948, 617] on footer "Your Picture ID You need to share a picture of your ID. Place your ID in the fr…" at bounding box center [728, 594] width 588 height 78
click at [943, 599] on div "Retake" at bounding box center [956, 595] width 74 height 16
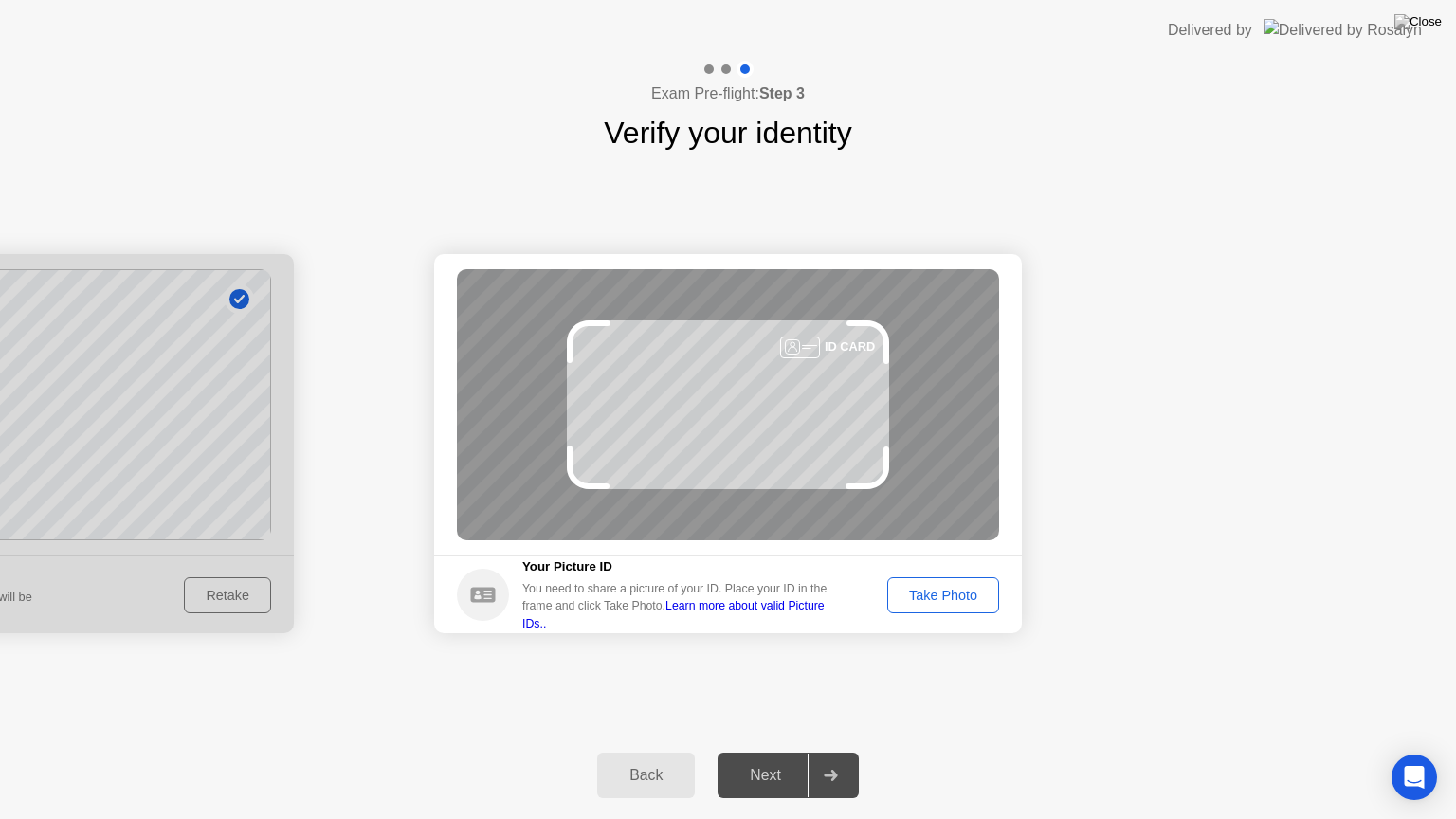
click at [702, 359] on div "ID CARD" at bounding box center [728, 405] width 542 height 271
click at [808, 339] on div at bounding box center [800, 347] width 40 height 21
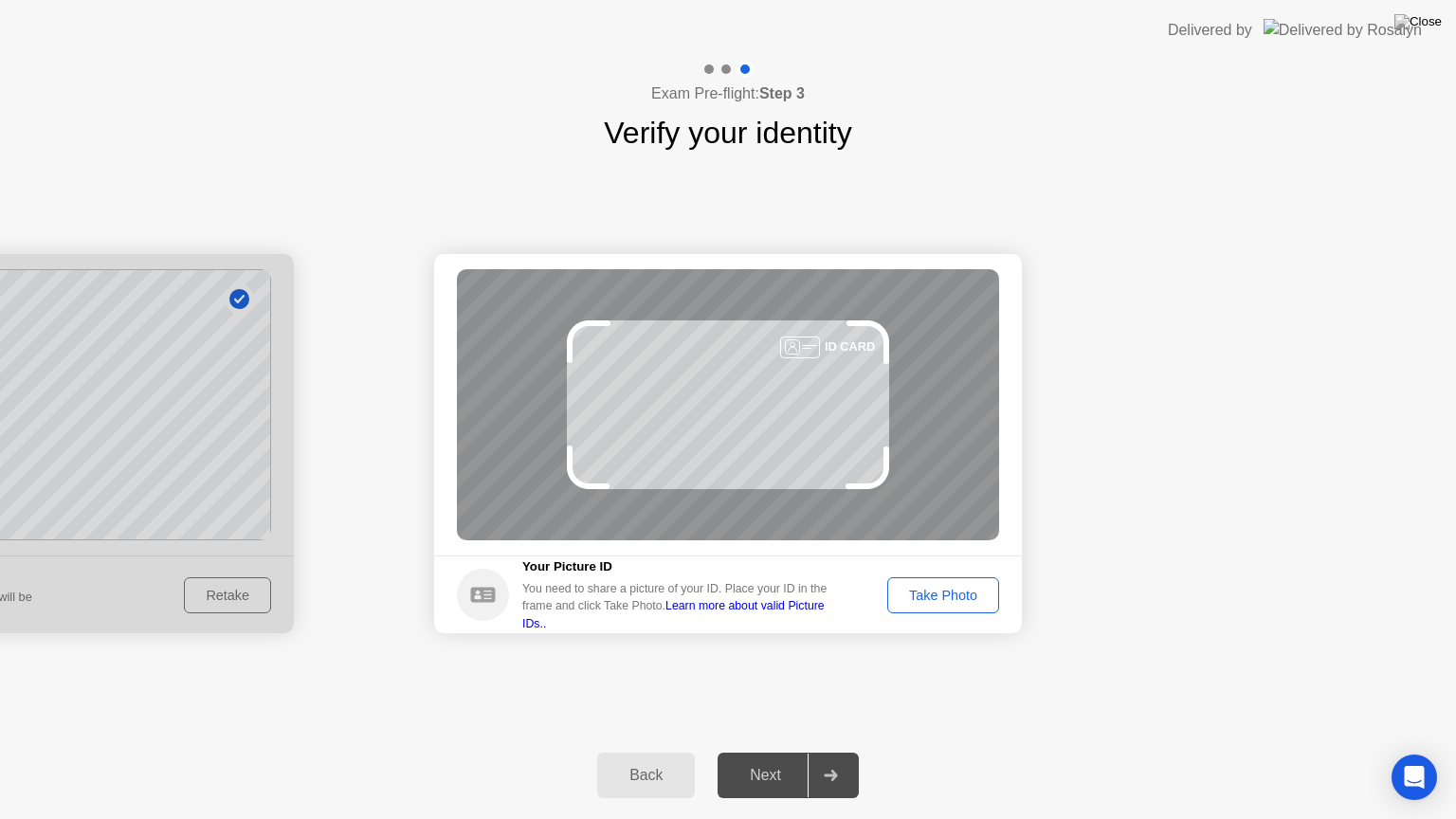
click at [808, 339] on div at bounding box center [800, 347] width 40 height 21
click at [935, 594] on div "Take Photo" at bounding box center [943, 595] width 98 height 16
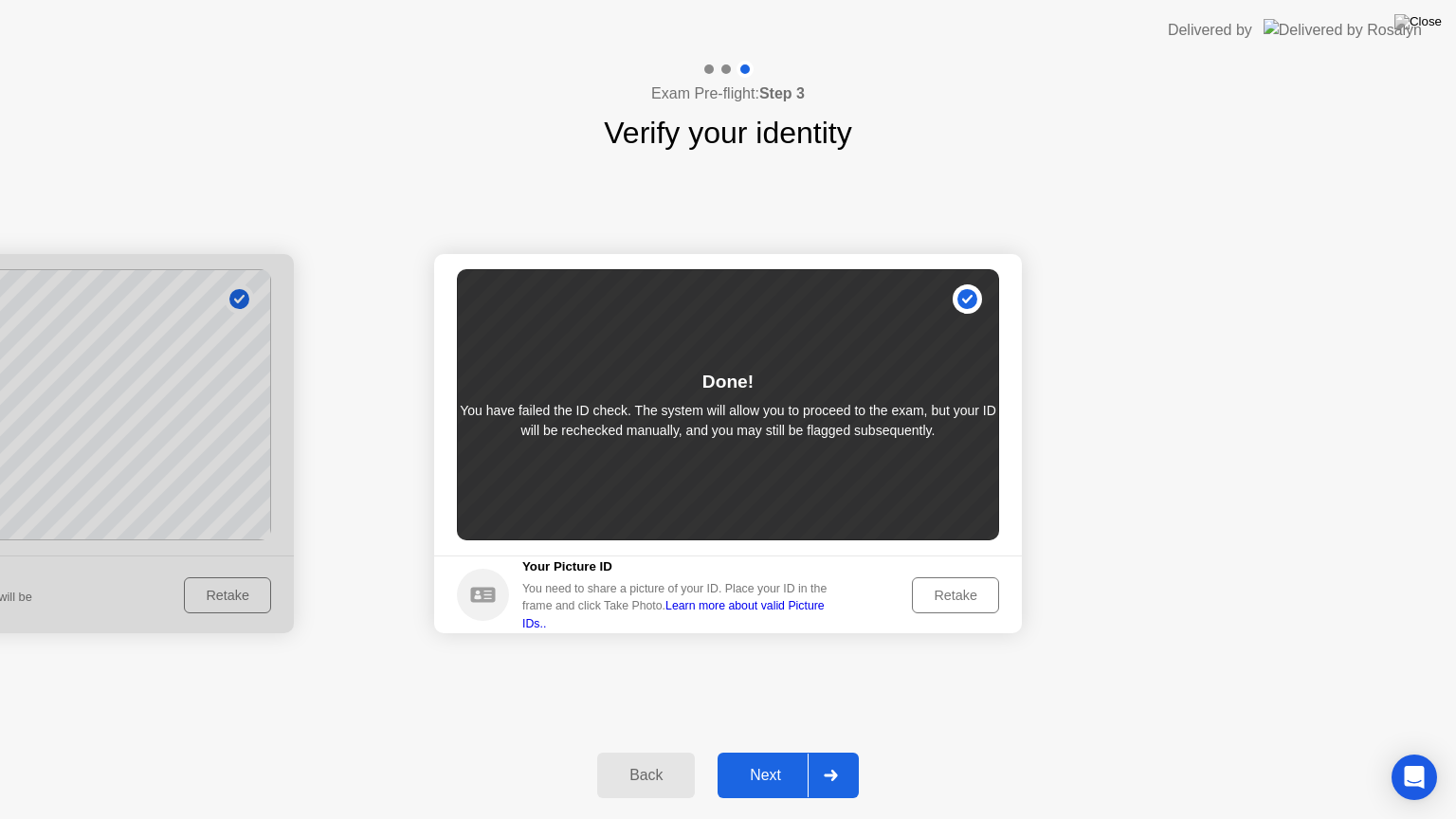
click at [794, 751] on div "Next" at bounding box center [765, 775] width 85 height 18
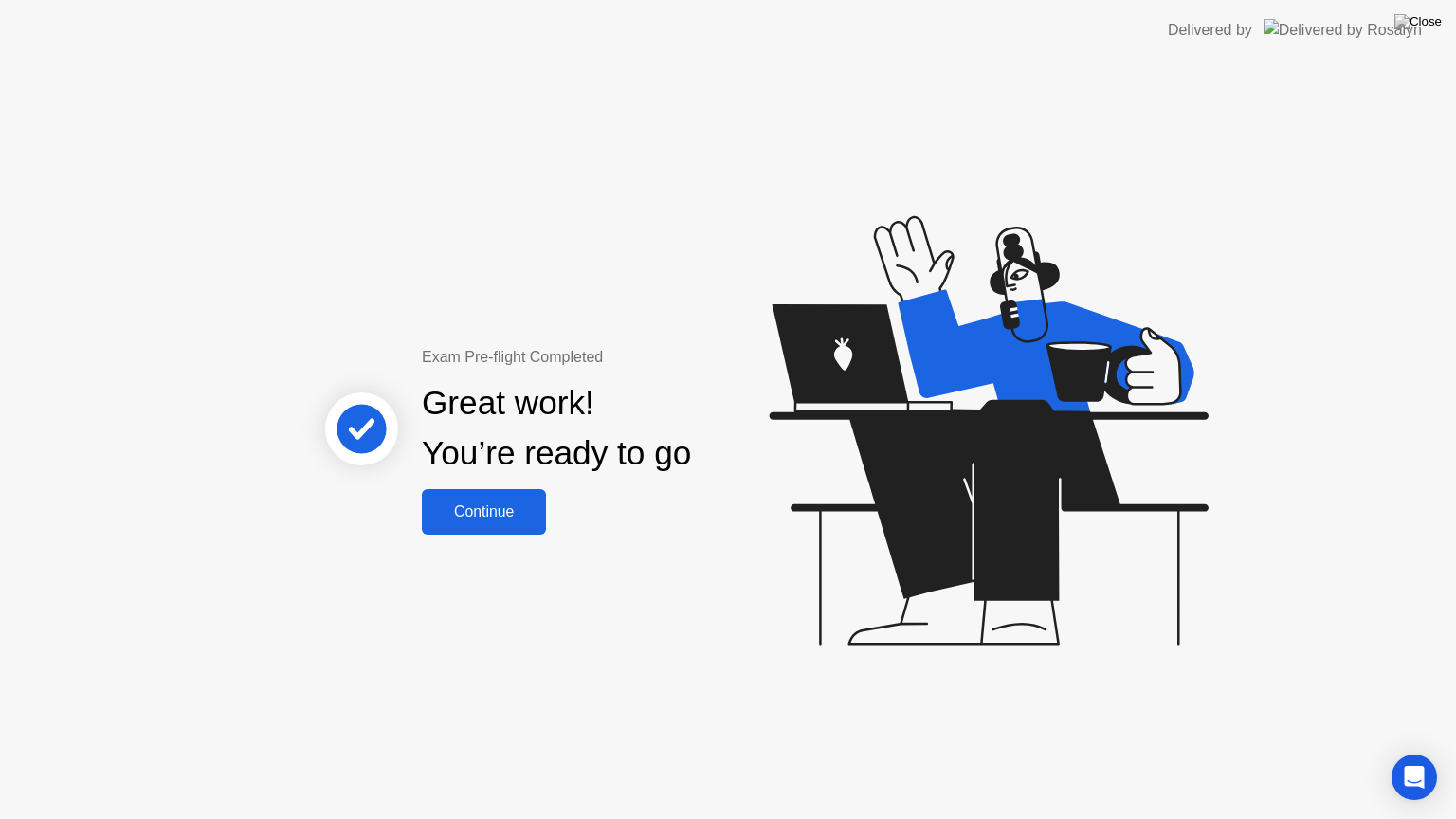
click at [512, 520] on div "Continue" at bounding box center [484, 512] width 113 height 18
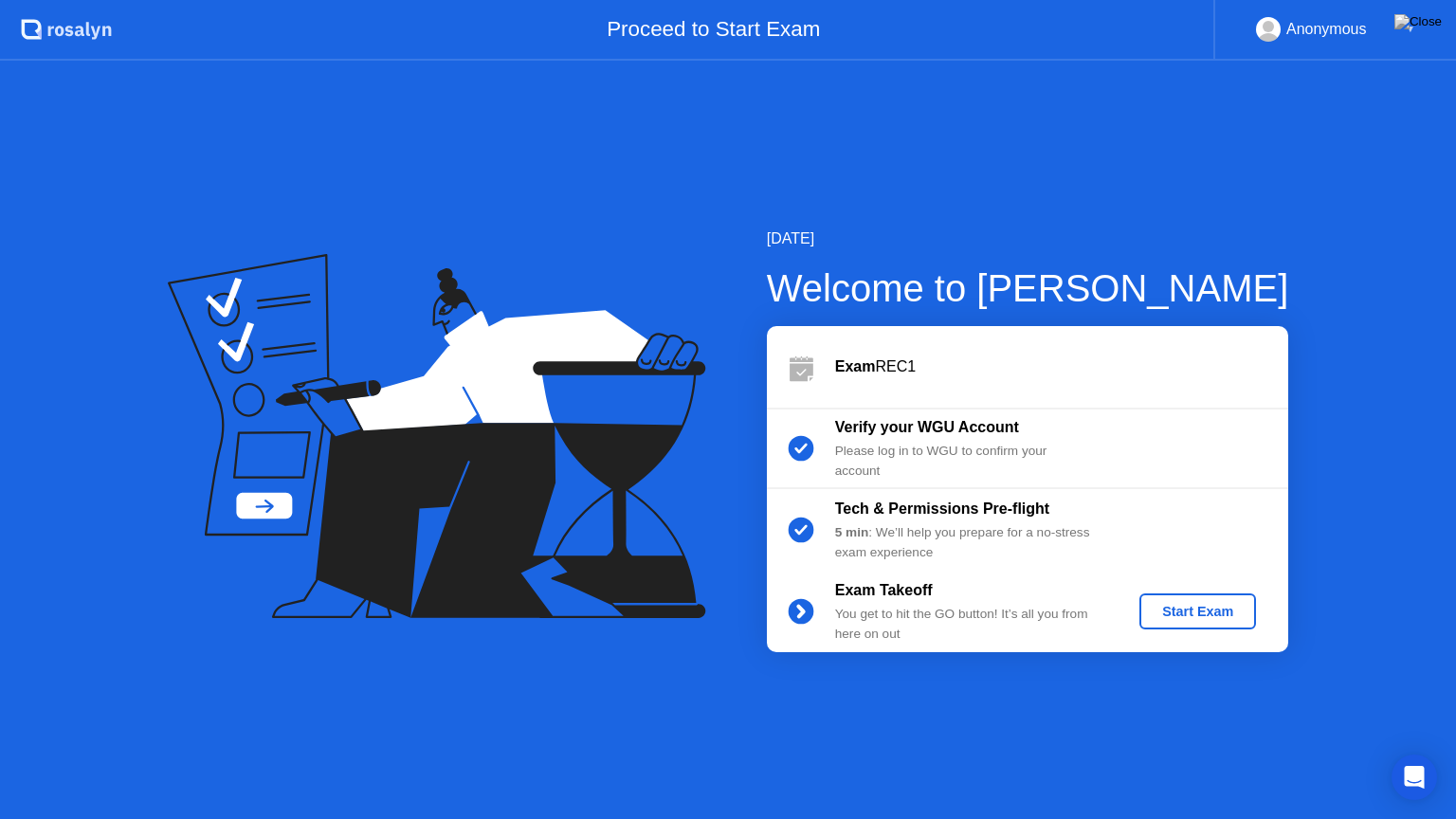
click at [1204, 622] on button "Start Exam" at bounding box center [1198, 611] width 117 height 36
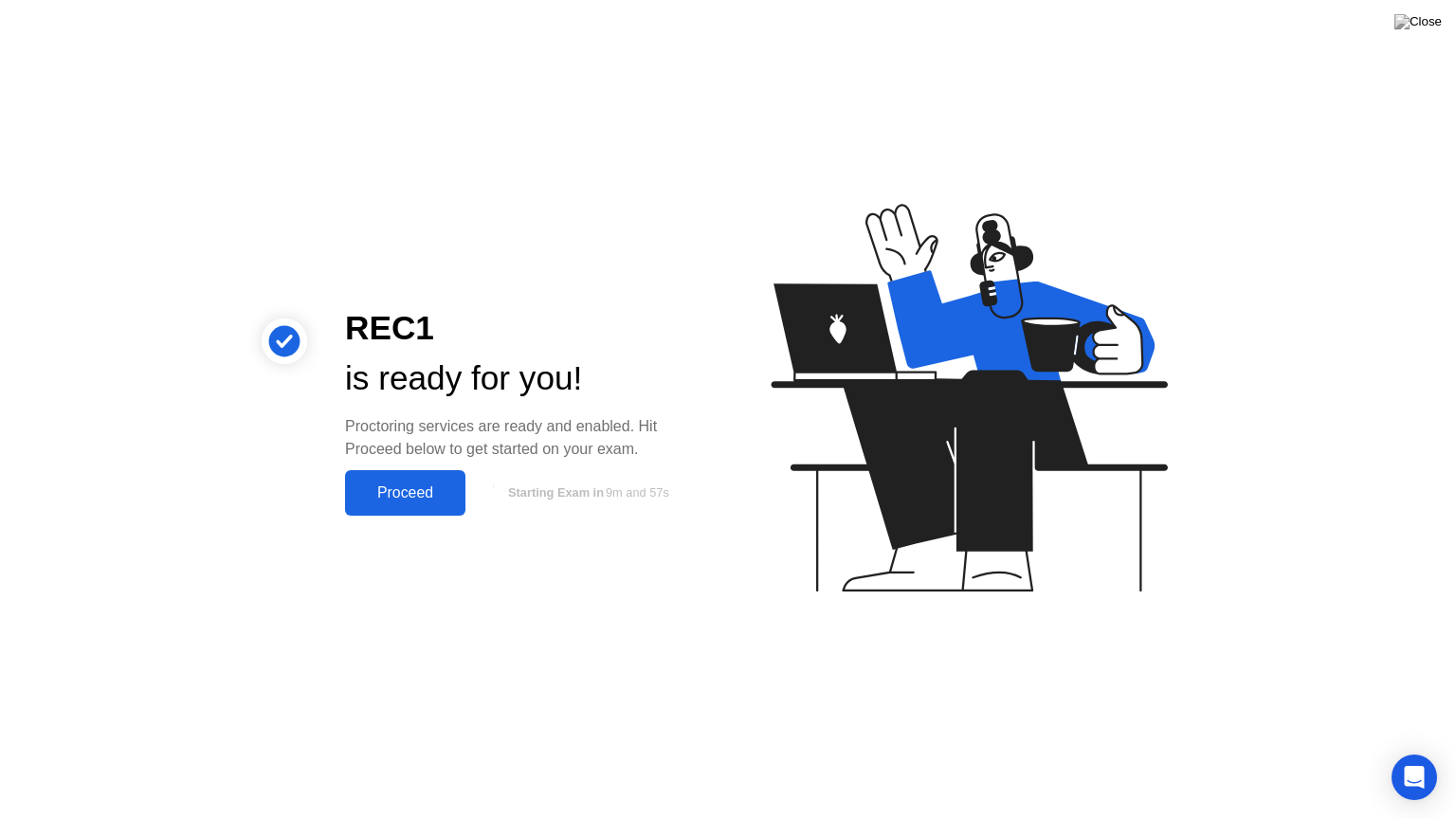
click at [415, 504] on button "Proceed" at bounding box center [406, 492] width 121 height 46
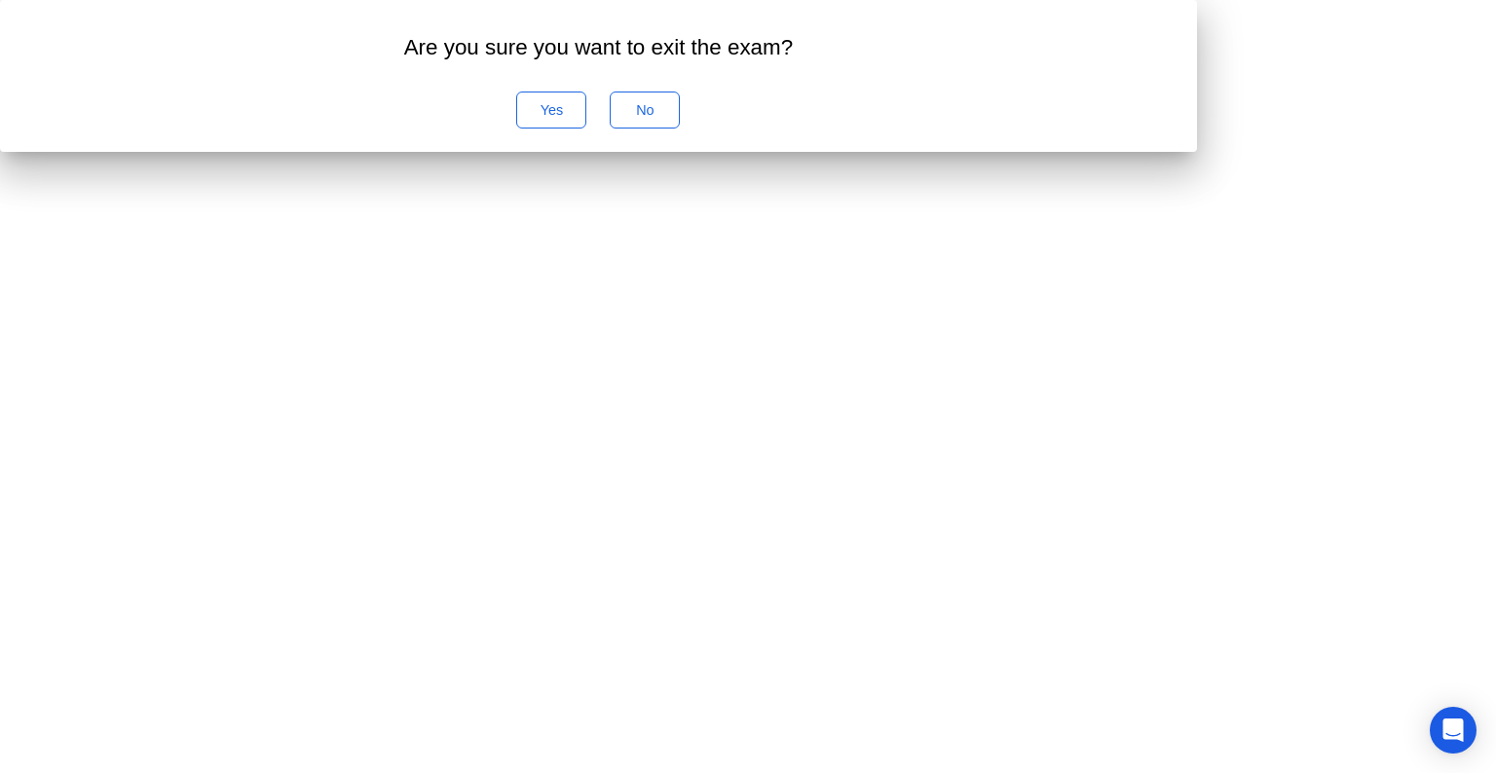
click at [580, 118] on div "Yes" at bounding box center [551, 110] width 56 height 16
